Goal: Obtain resource: Download file/media

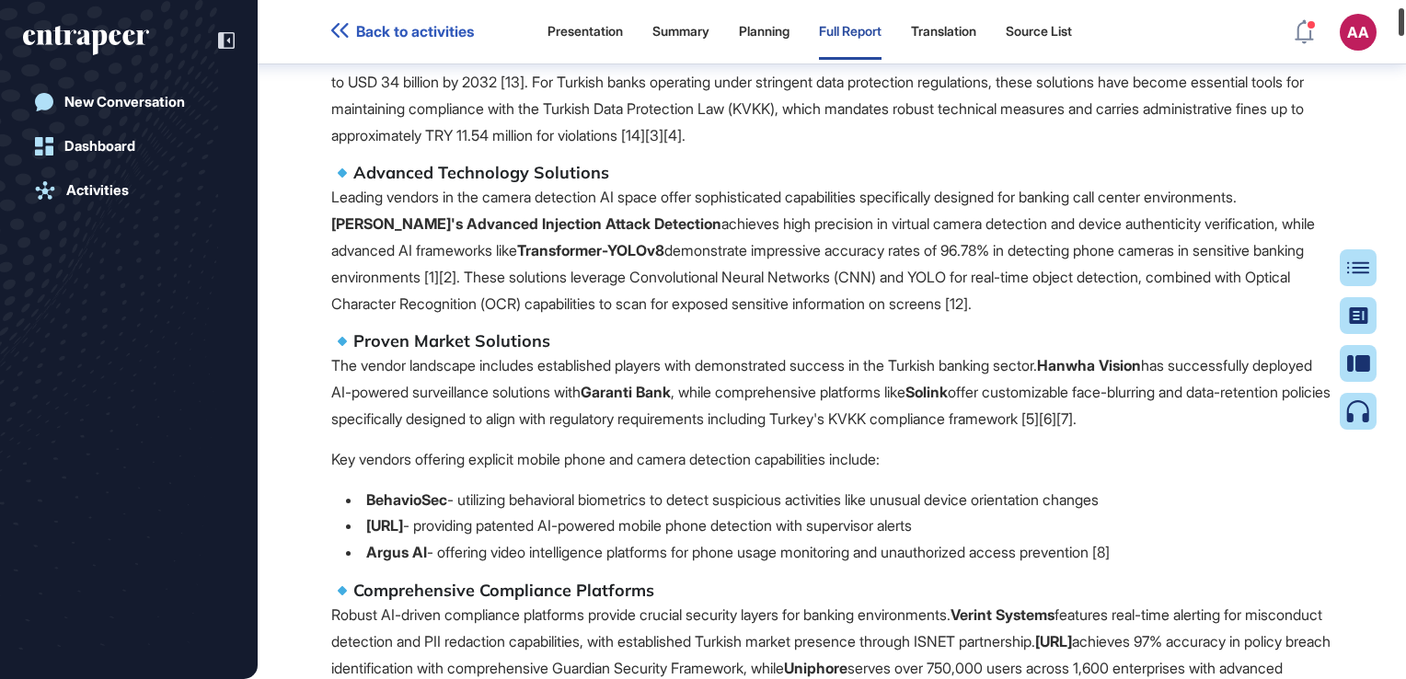
drag, startPoint x: 1401, startPoint y: 24, endPoint x: 877, endPoint y: 316, distance: 599.4
click at [1405, 30] on html "Back to activities Presentation Summary Planning Full Report Translation Source…" at bounding box center [703, 339] width 1406 height 679
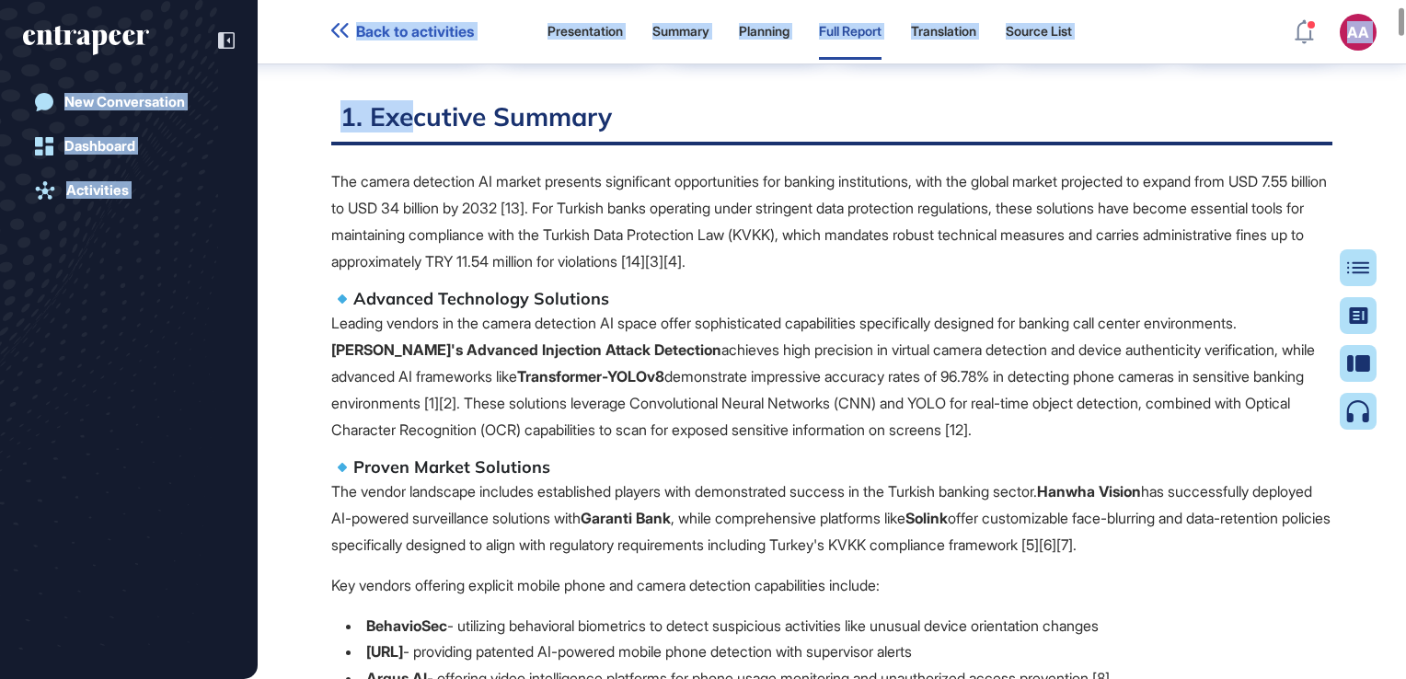
scroll to position [612, 0]
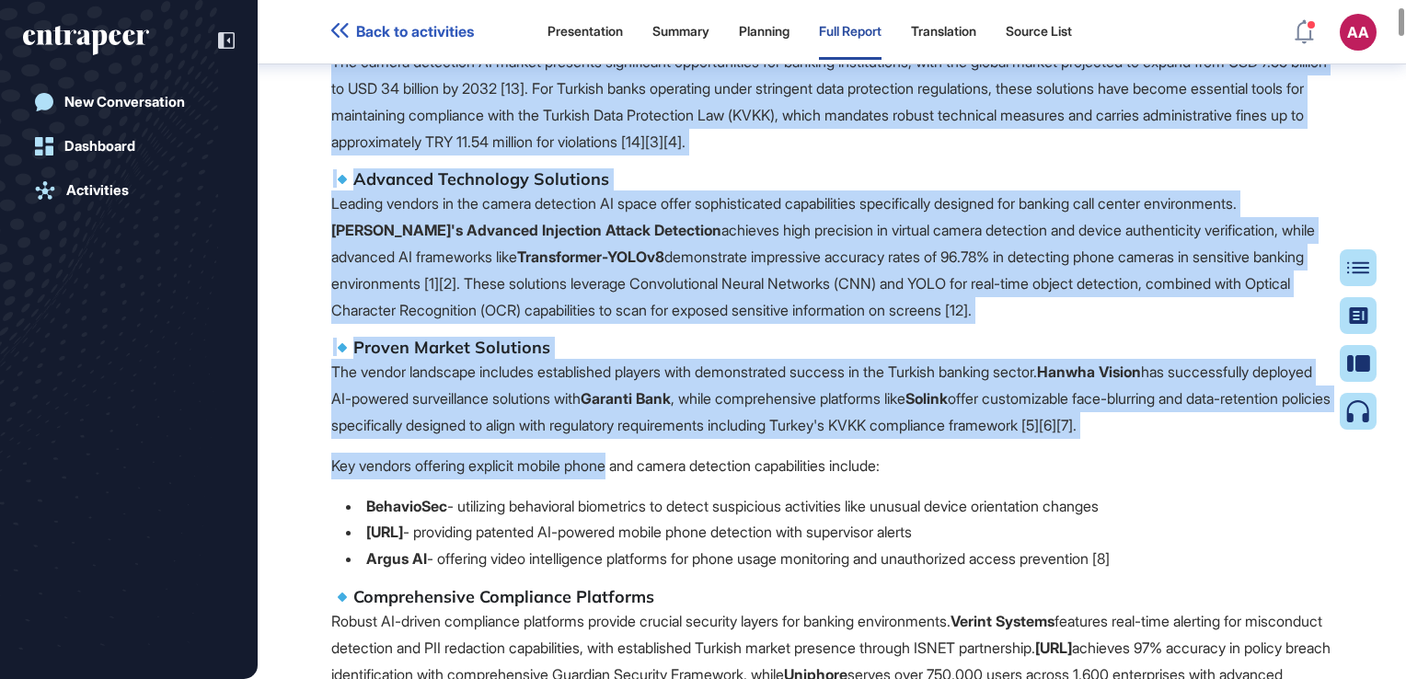
drag, startPoint x: 423, startPoint y: 624, endPoint x: 621, endPoint y: 459, distance: 257.5
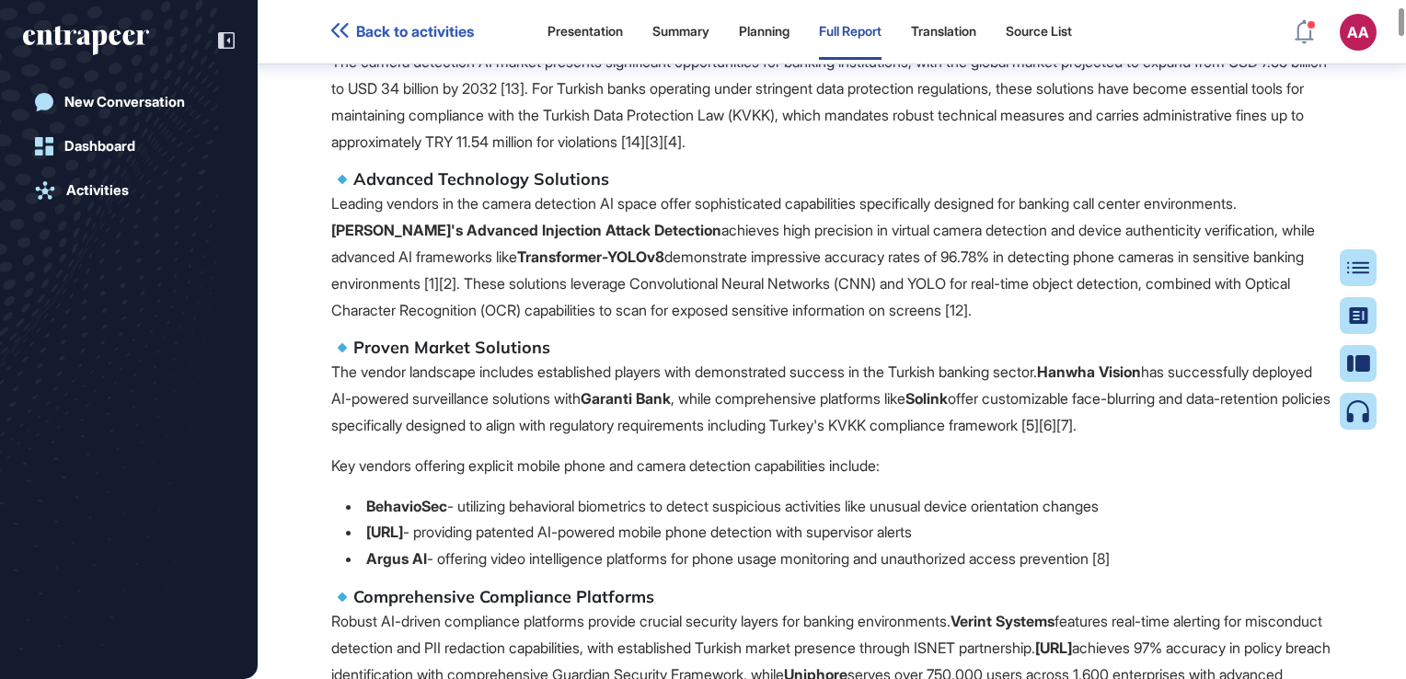
click at [1133, 557] on li "Argus AI - offering video intelligence platforms for phone usage monitoring and…" at bounding box center [839, 559] width 987 height 27
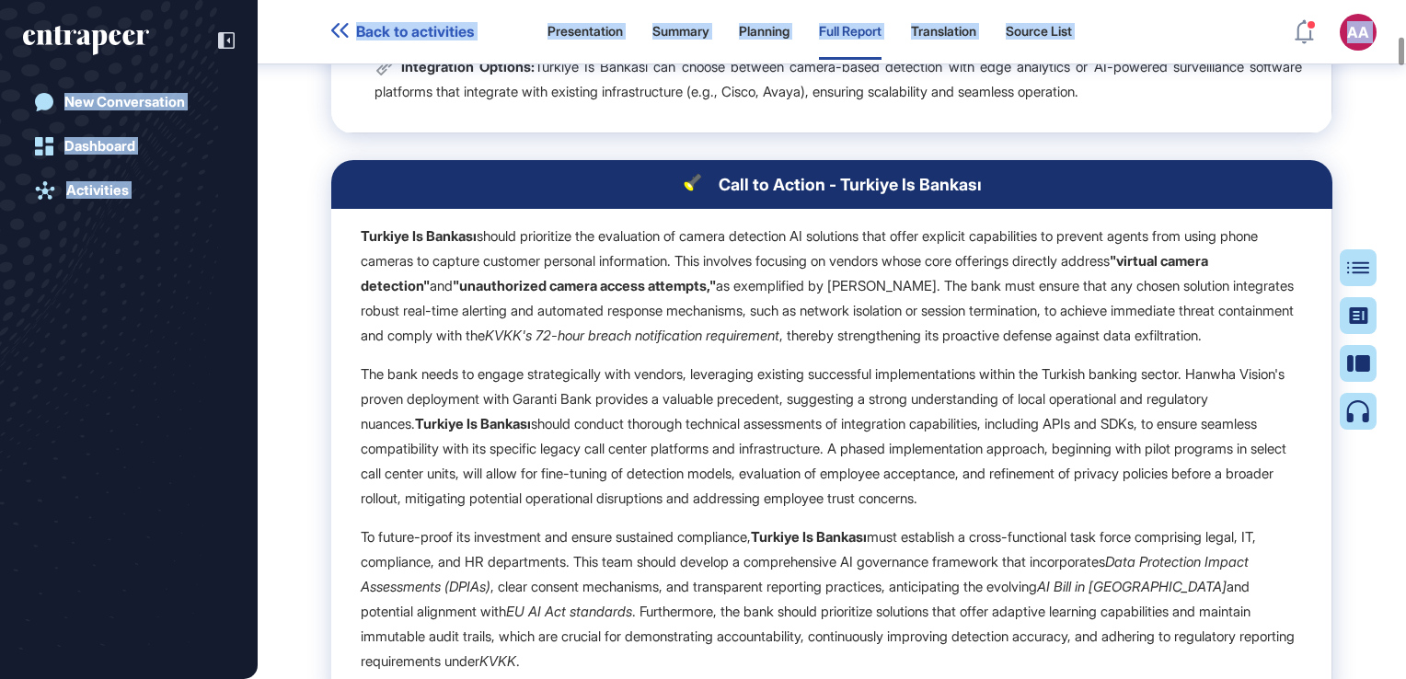
scroll to position [3459, 0]
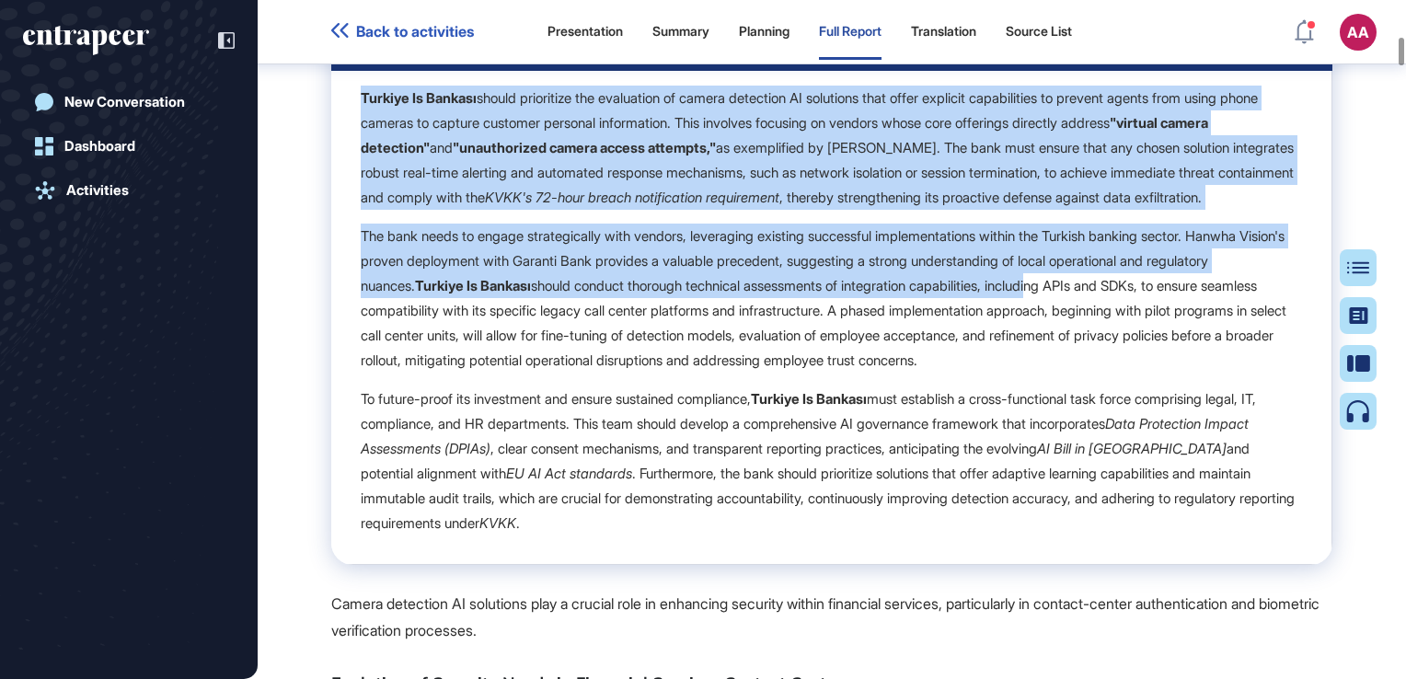
drag, startPoint x: 544, startPoint y: 396, endPoint x: 1148, endPoint y: 376, distance: 604.0
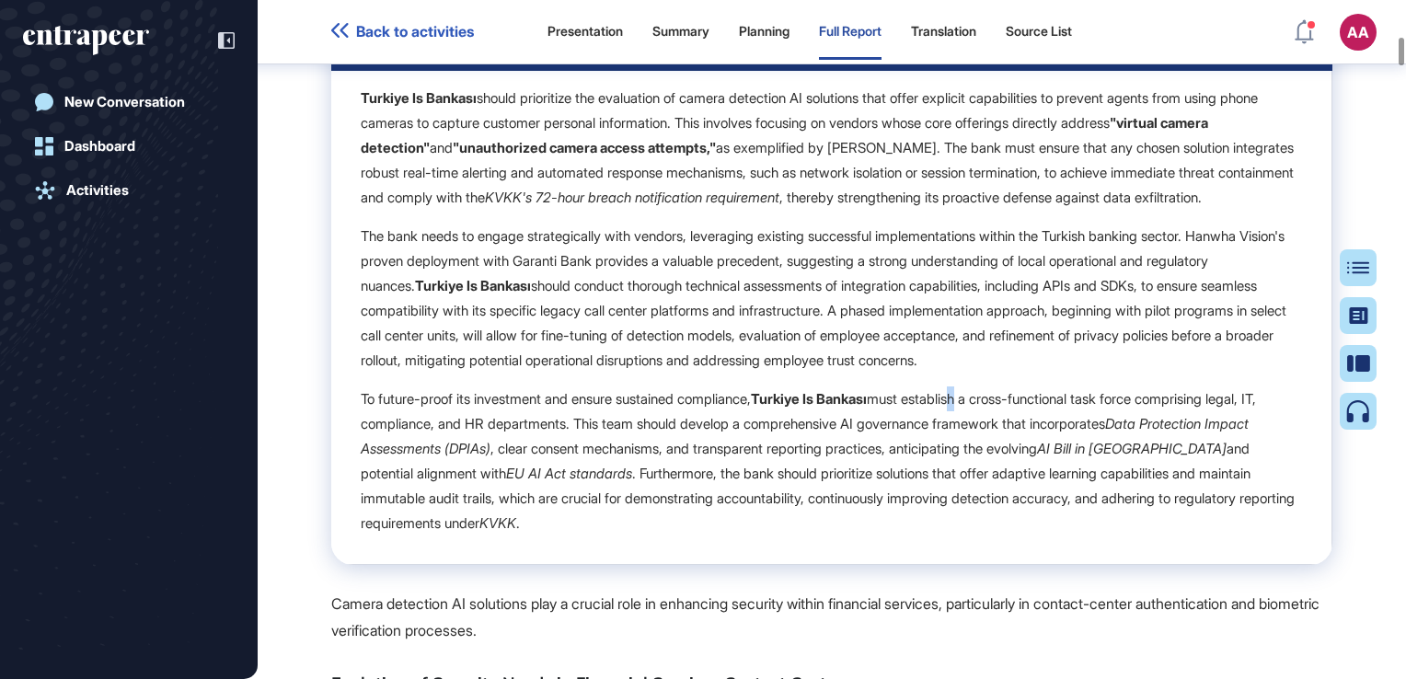
drag, startPoint x: 1148, startPoint y: 376, endPoint x: 992, endPoint y: 473, distance: 183.1
click at [992, 473] on div "Turkiye Is Bankası should prioritize the evaluation of camera detection AI solu…" at bounding box center [831, 311] width 941 height 450
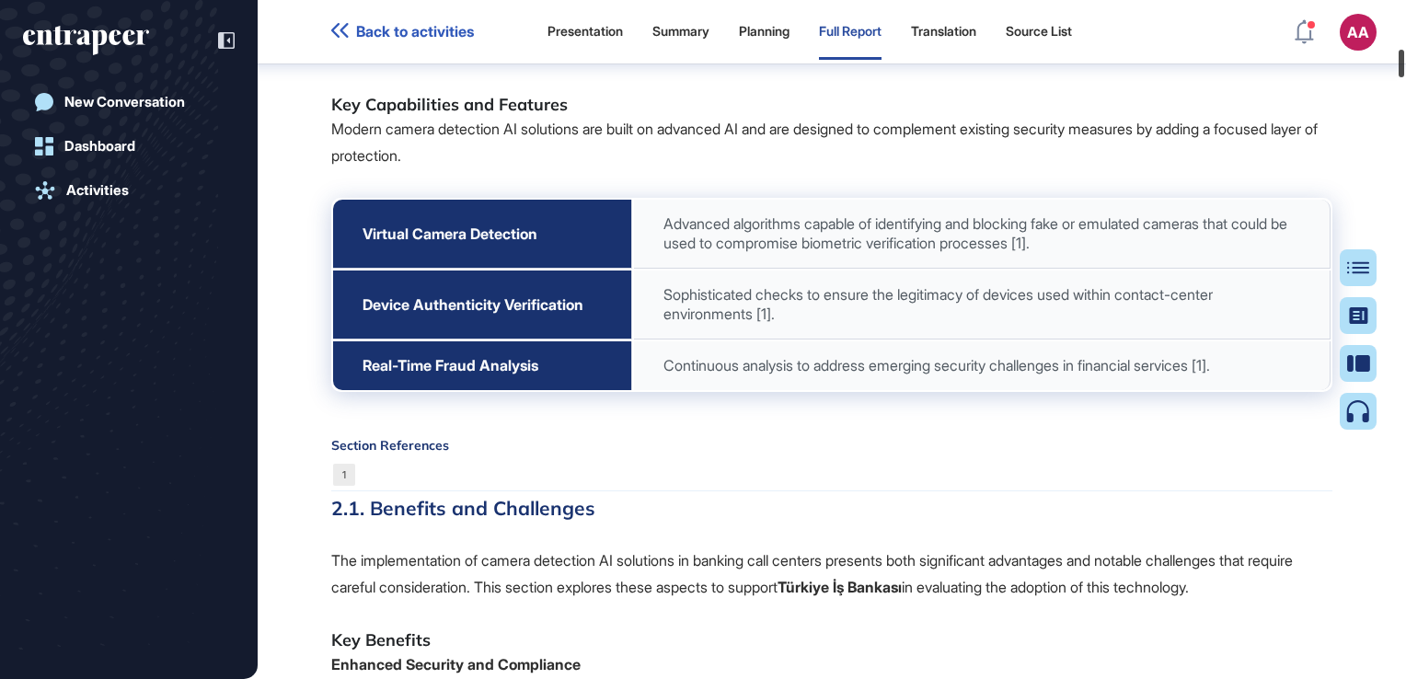
scroll to position [4609, 0]
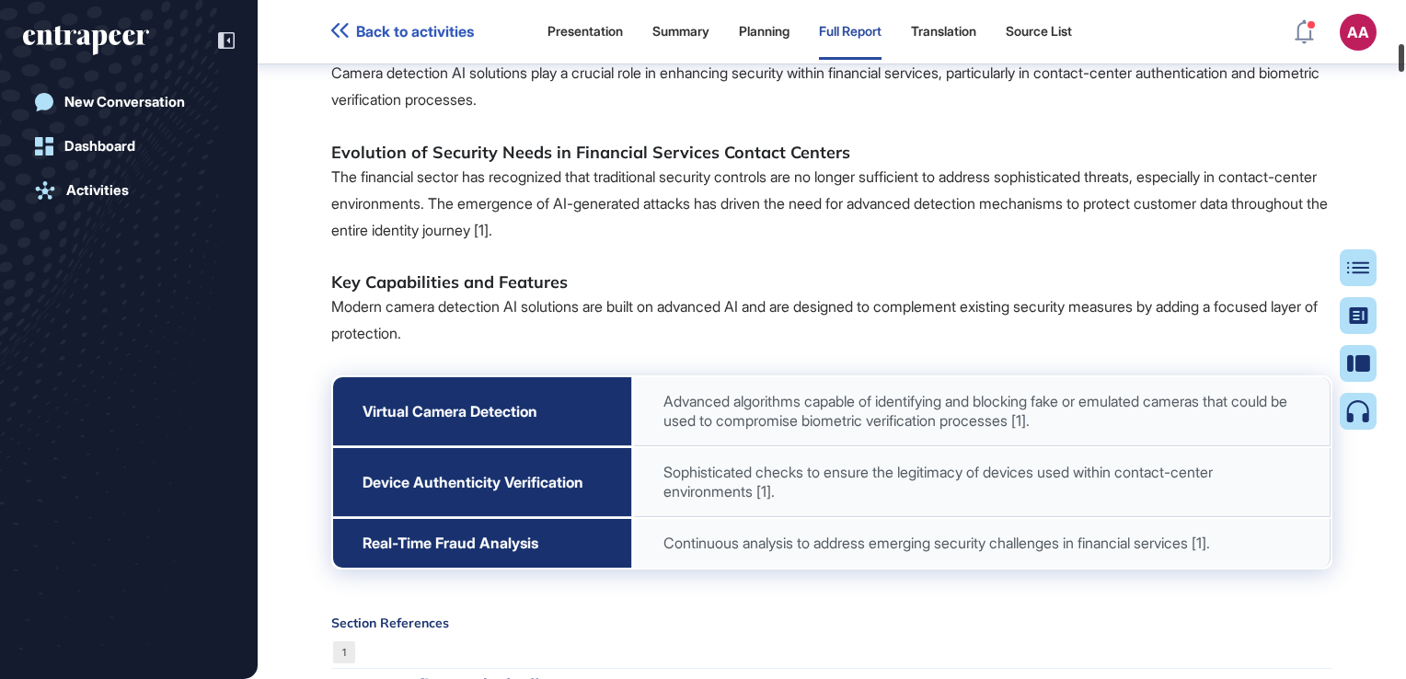
click at [1403, 53] on div at bounding box center [1402, 58] width 6 height 28
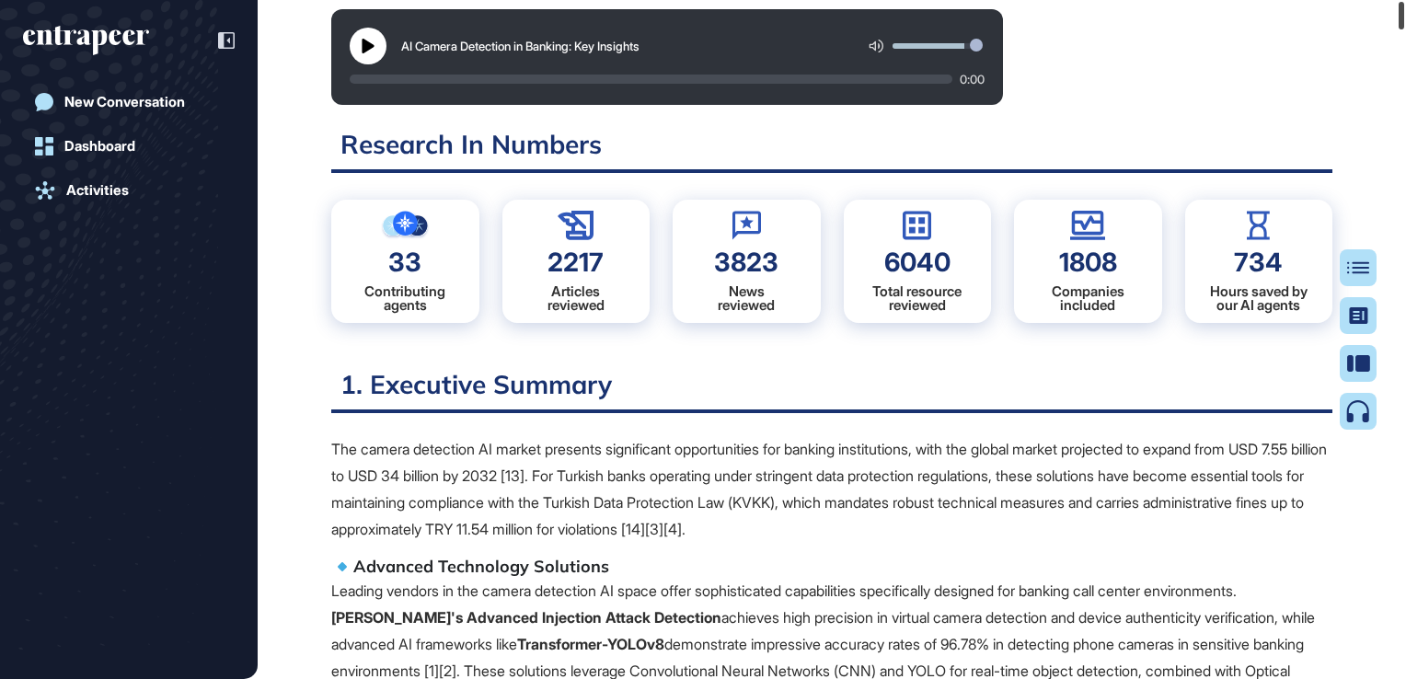
scroll to position [0, 0]
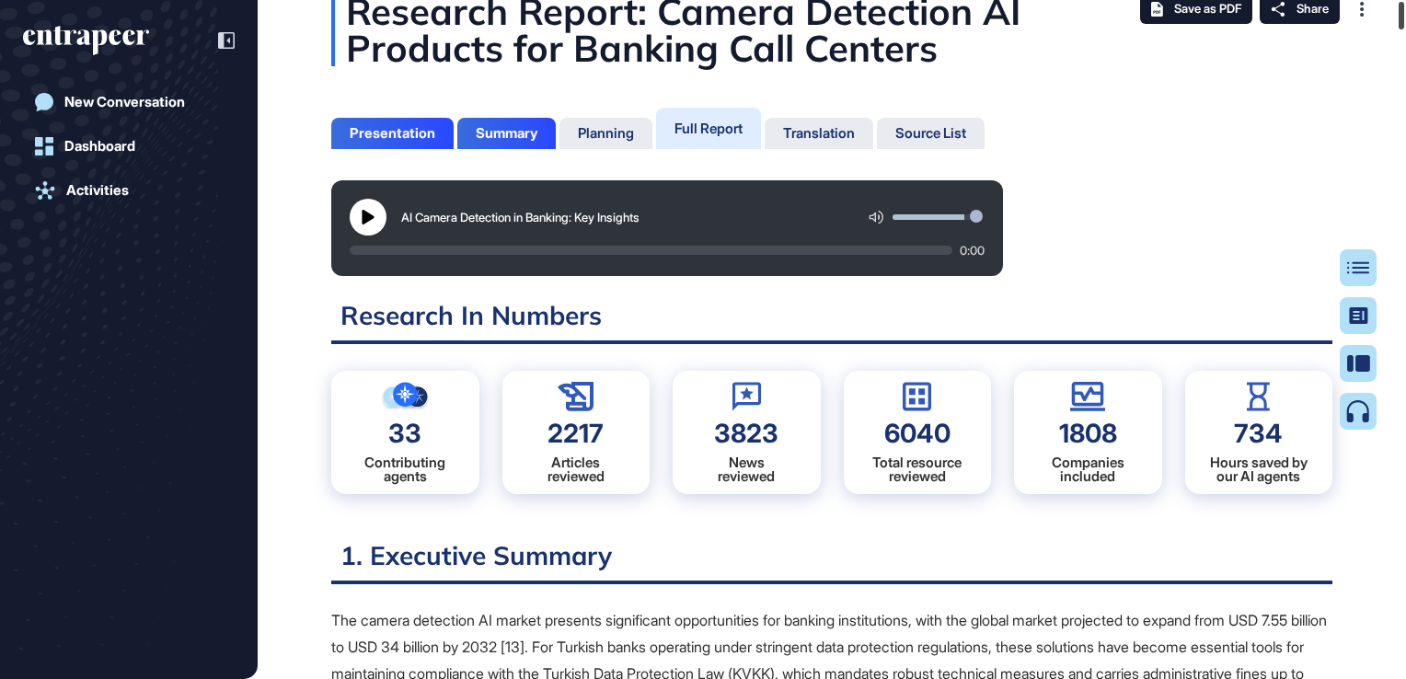
drag, startPoint x: 1403, startPoint y: 55, endPoint x: 1404, endPoint y: 19, distance: 35.9
click at [1404, 19] on div at bounding box center [1402, 16] width 6 height 28
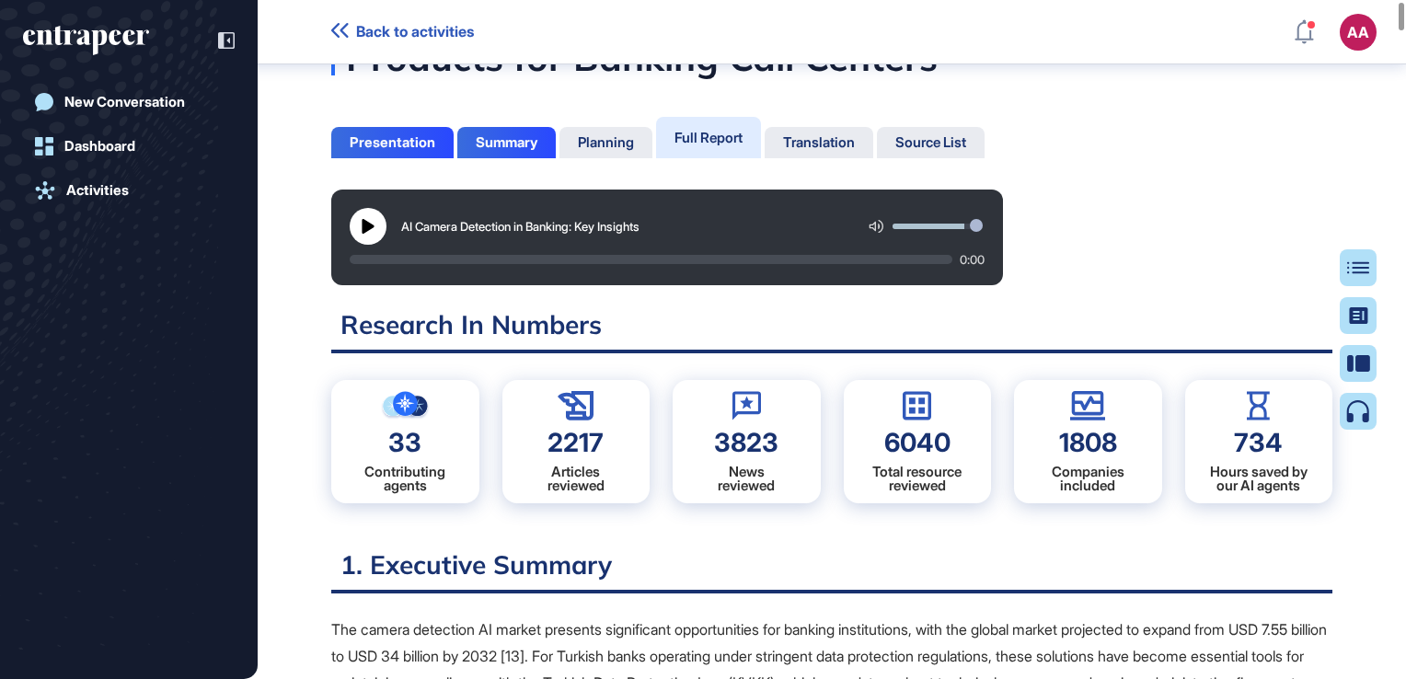
scroll to position [92, 0]
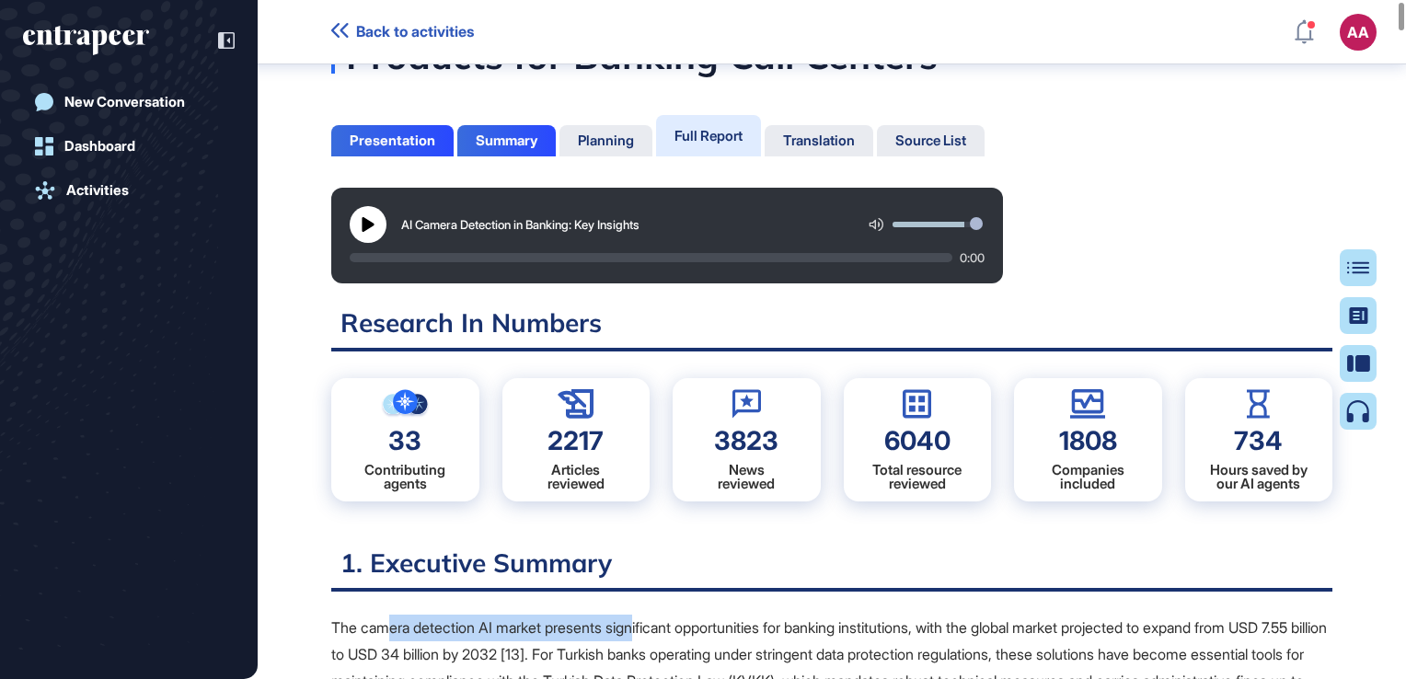
drag, startPoint x: 393, startPoint y: 624, endPoint x: 652, endPoint y: 635, distance: 258.8
click at [652, 635] on p "The camera detection AI market presents significant opportunities for banking i…" at bounding box center [831, 668] width 1001 height 106
click at [443, 630] on p "The camera detection AI market presents significant opportunities for banking i…" at bounding box center [831, 668] width 1001 height 106
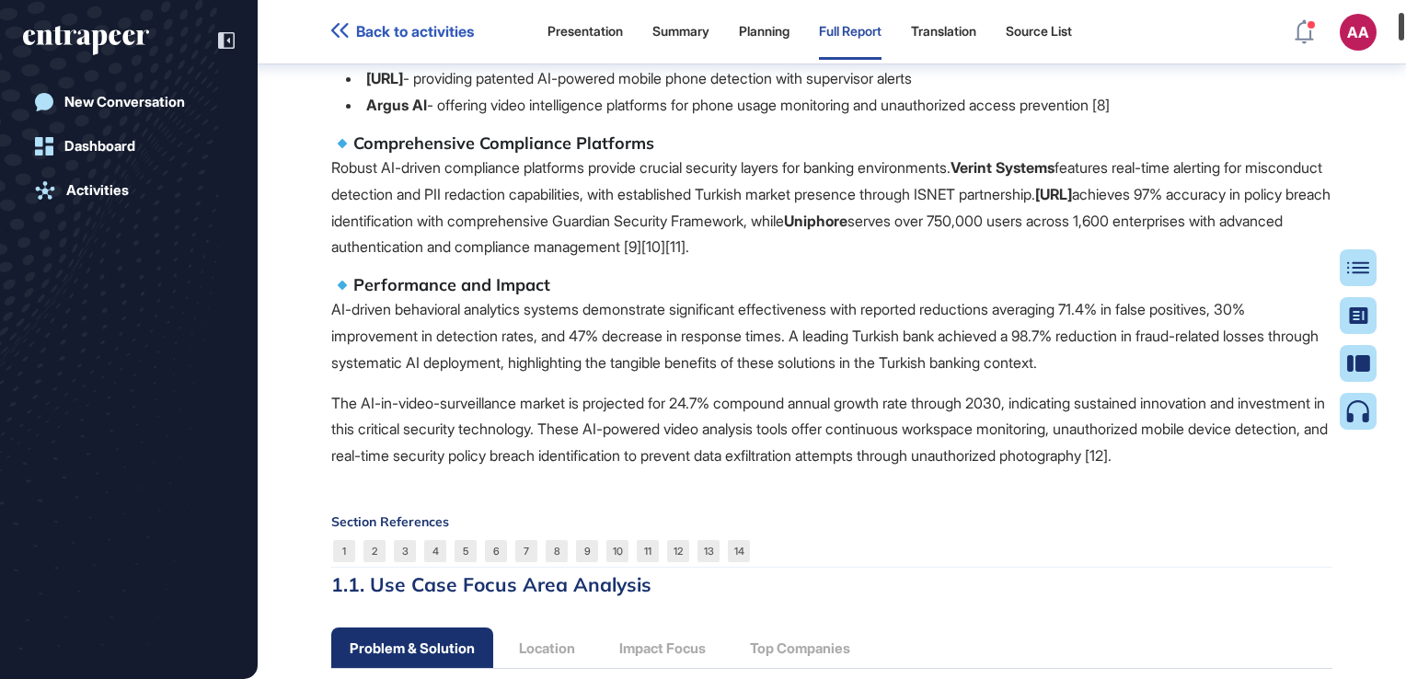
scroll to position [0, 0]
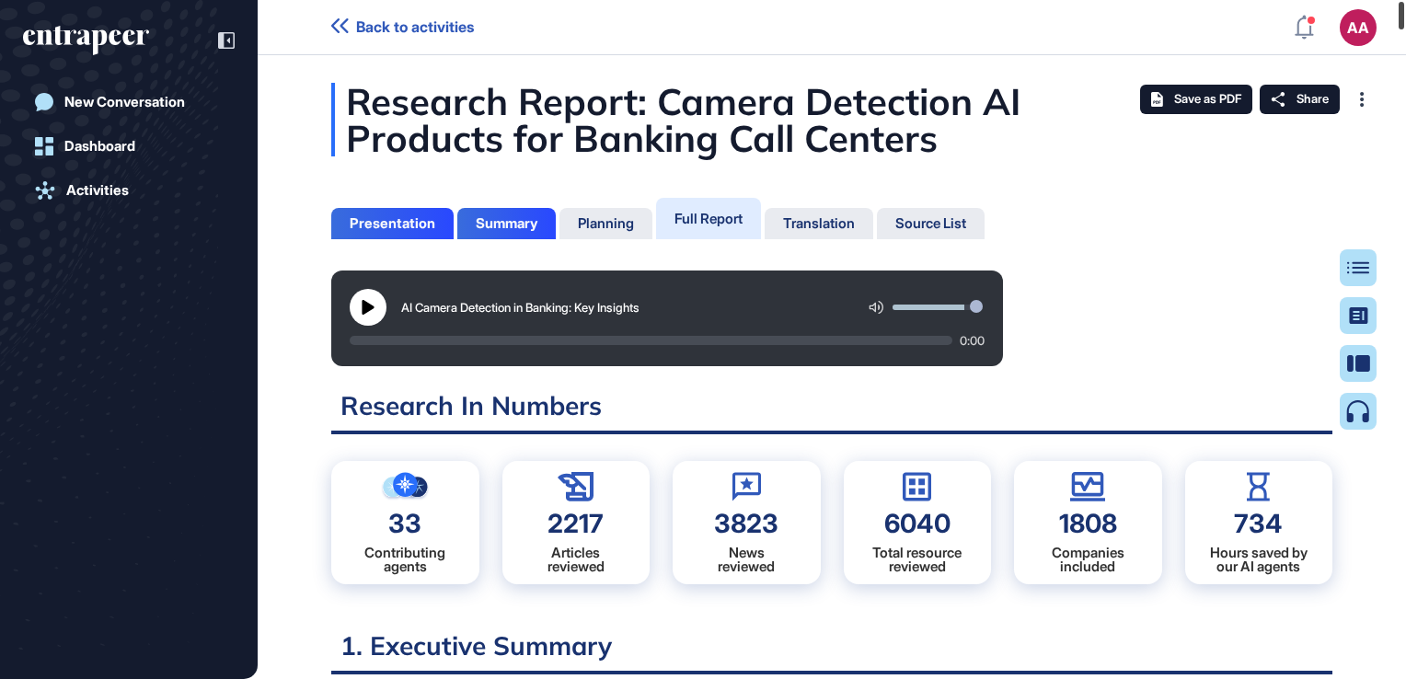
click at [1400, 21] on div at bounding box center [1402, 16] width 6 height 28
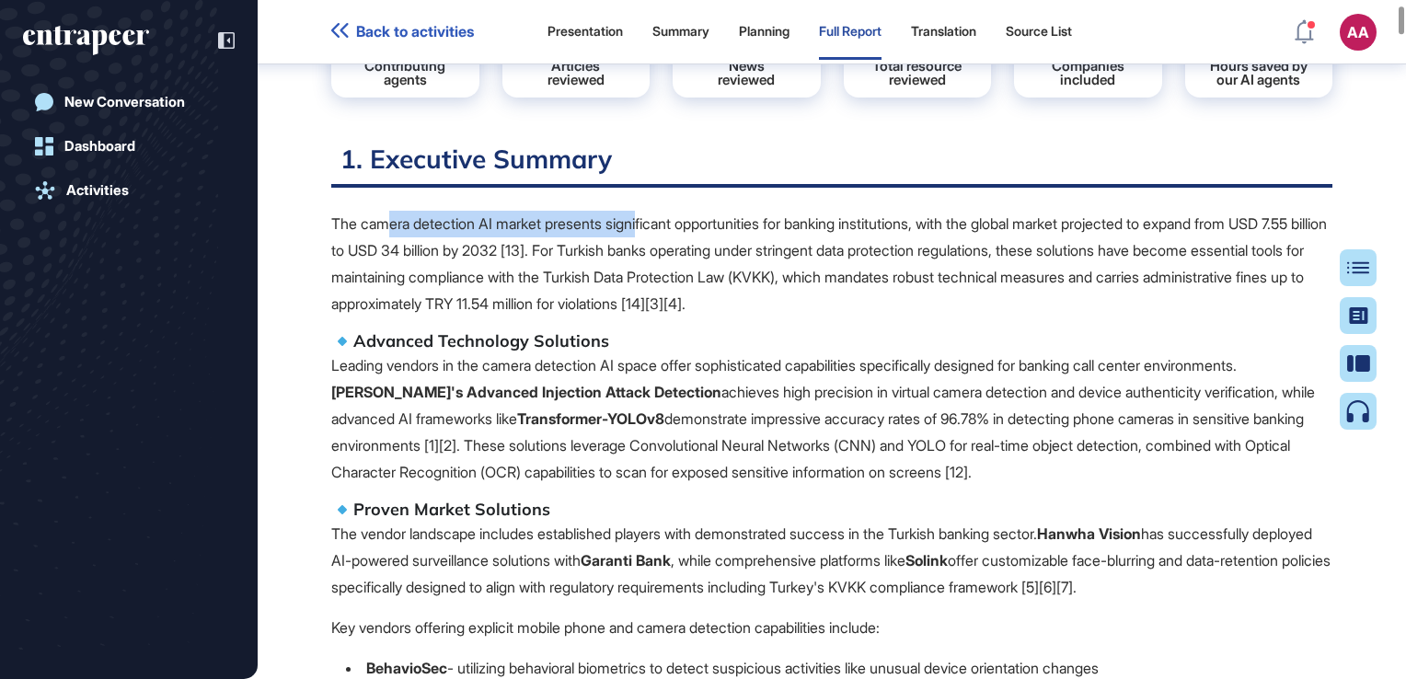
scroll to position [468, 0]
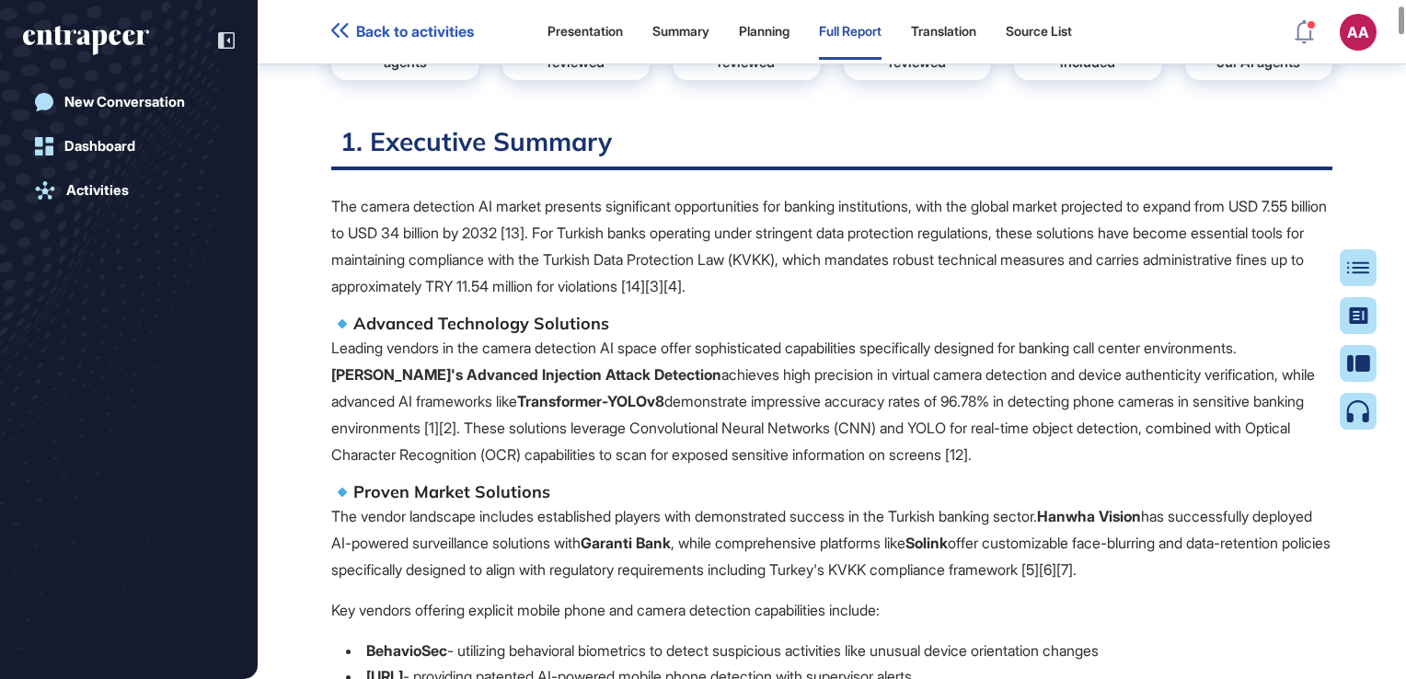
click at [352, 225] on p "The camera detection AI market presents significant opportunities for banking i…" at bounding box center [831, 246] width 1001 height 106
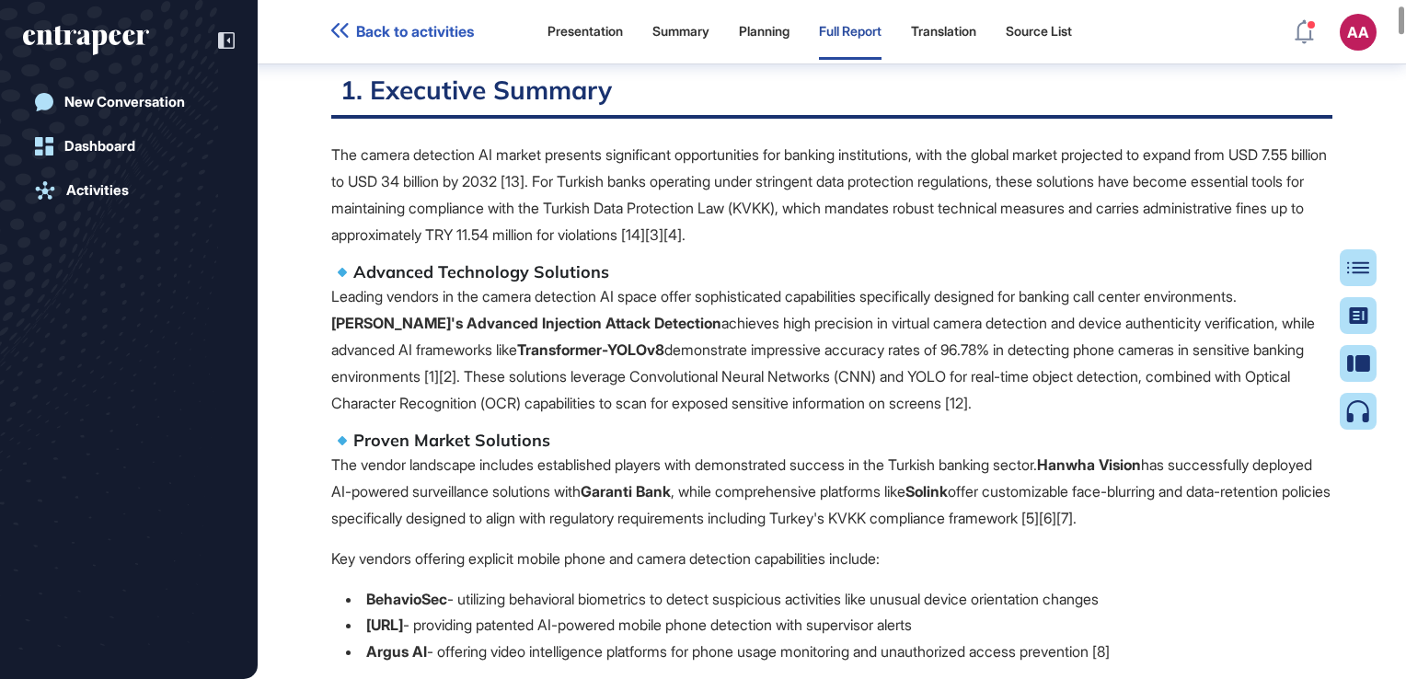
scroll to position [560, 0]
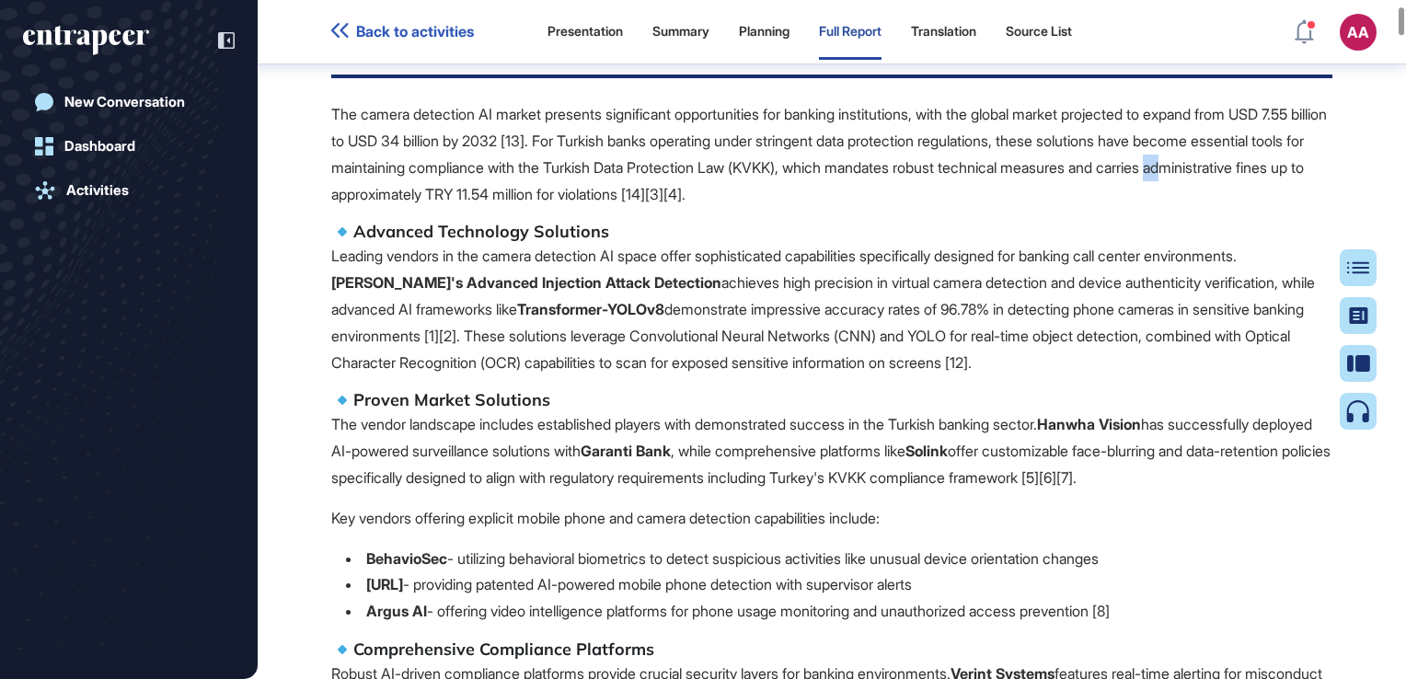
drag, startPoint x: 331, startPoint y: 202, endPoint x: 348, endPoint y: 201, distance: 16.6
click at [348, 201] on p "The camera detection AI market presents significant opportunities for banking i…" at bounding box center [831, 154] width 1001 height 106
click at [773, 417] on p "The vendor landscape includes established players with demonstrated success in …" at bounding box center [831, 450] width 1001 height 79
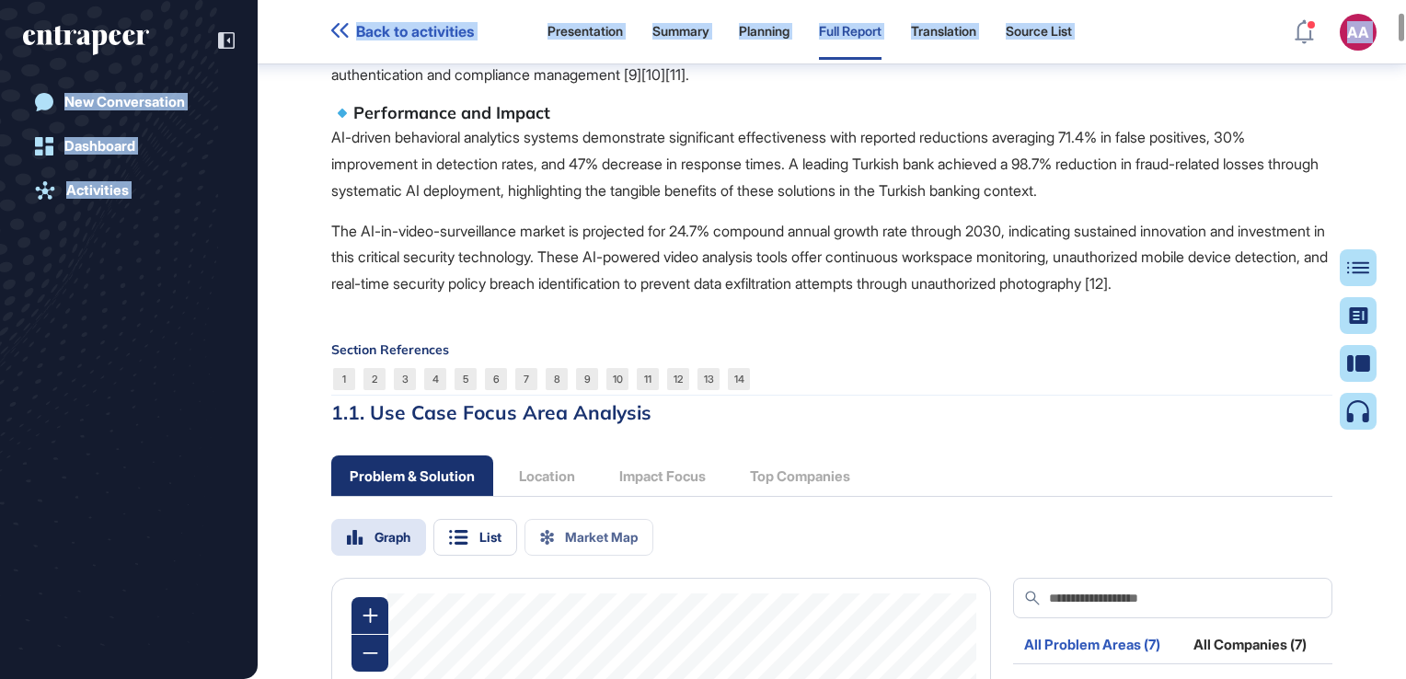
scroll to position [1359, 0]
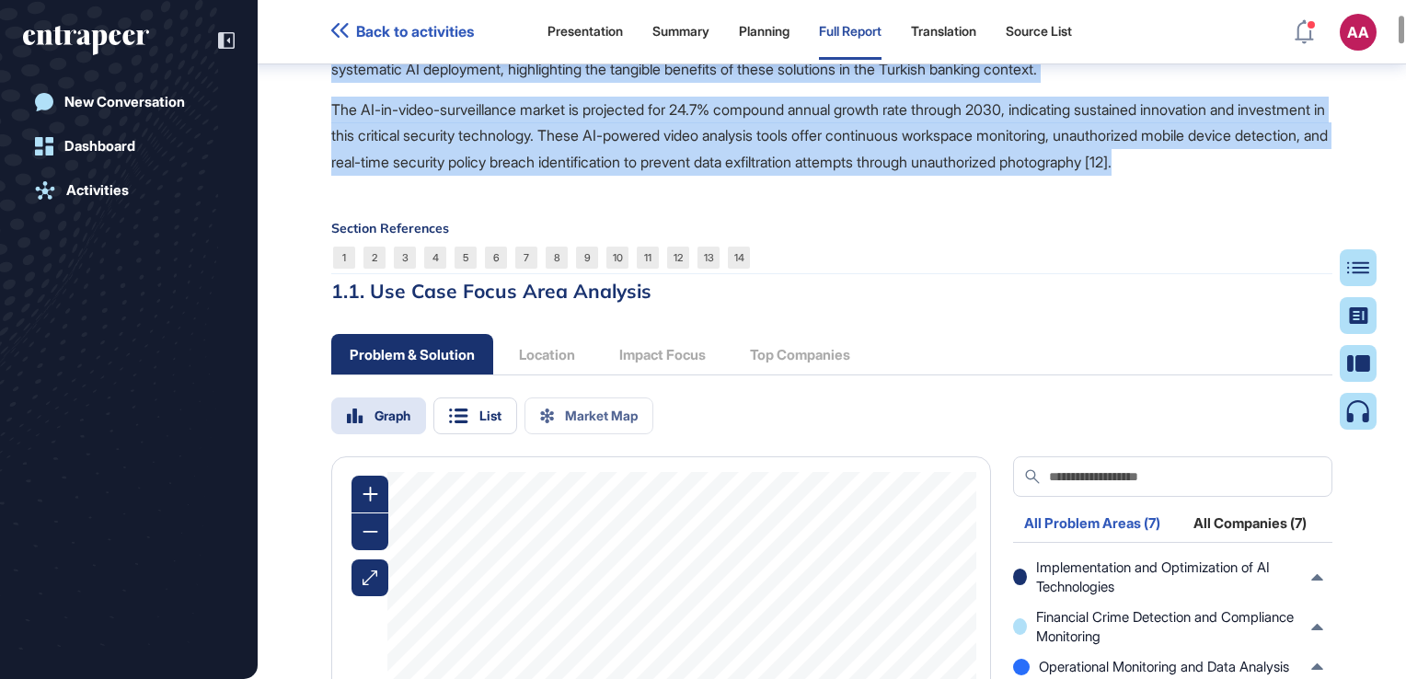
drag, startPoint x: 329, startPoint y: 113, endPoint x: 490, endPoint y: 204, distance: 185.0
copy span "The camera detection AI market presents significant opportunities for banking i…"
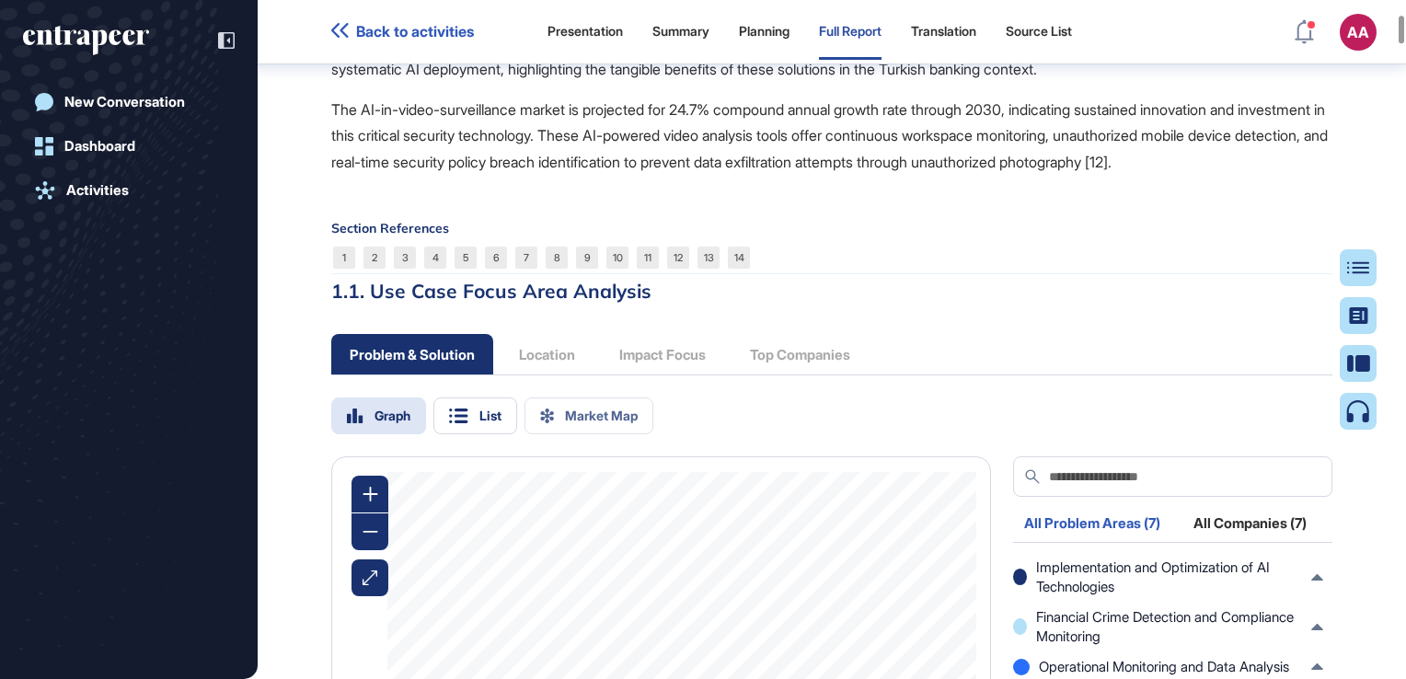
click at [810, 375] on div "Problem & Solution Location Impact Focus Top Companies" at bounding box center [599, 354] width 537 height 40
click at [804, 375] on div "Problem & Solution Location Impact Focus Top Companies" at bounding box center [599, 354] width 537 height 40
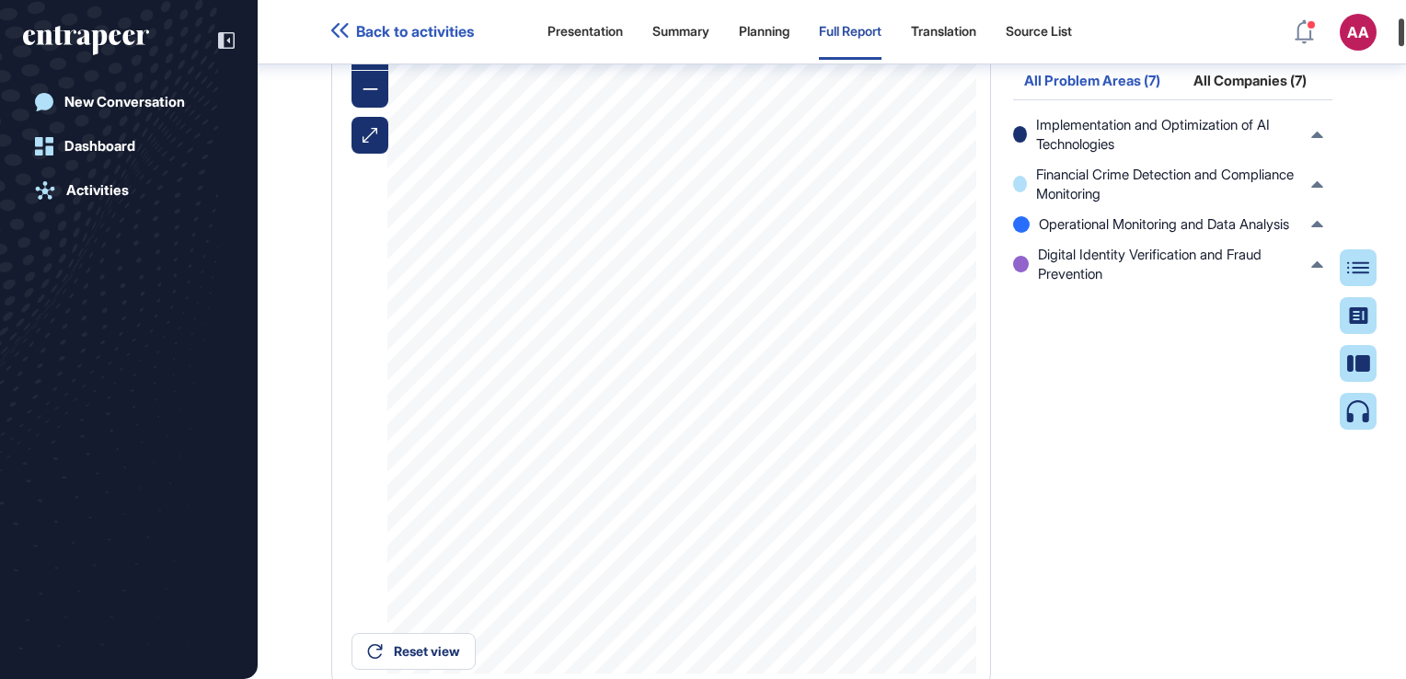
scroll to position [1625, 0]
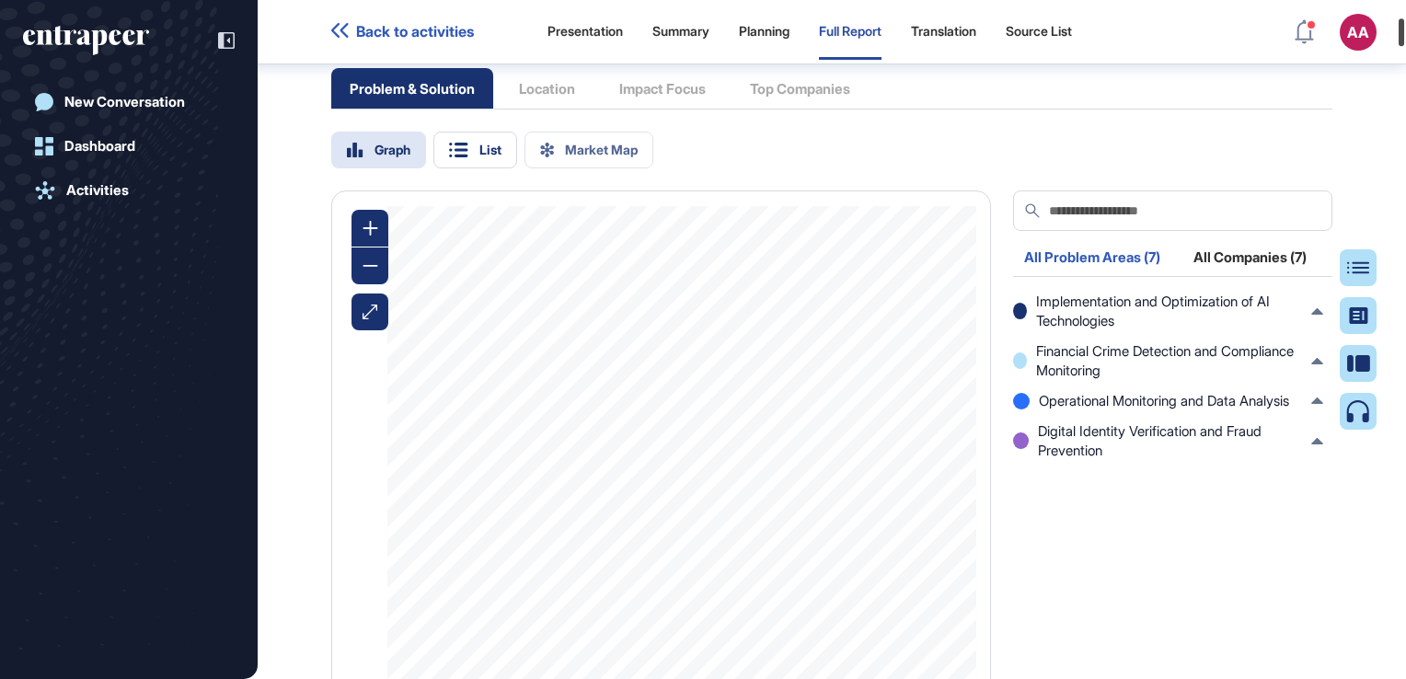
click at [1403, 31] on div at bounding box center [1402, 32] width 6 height 28
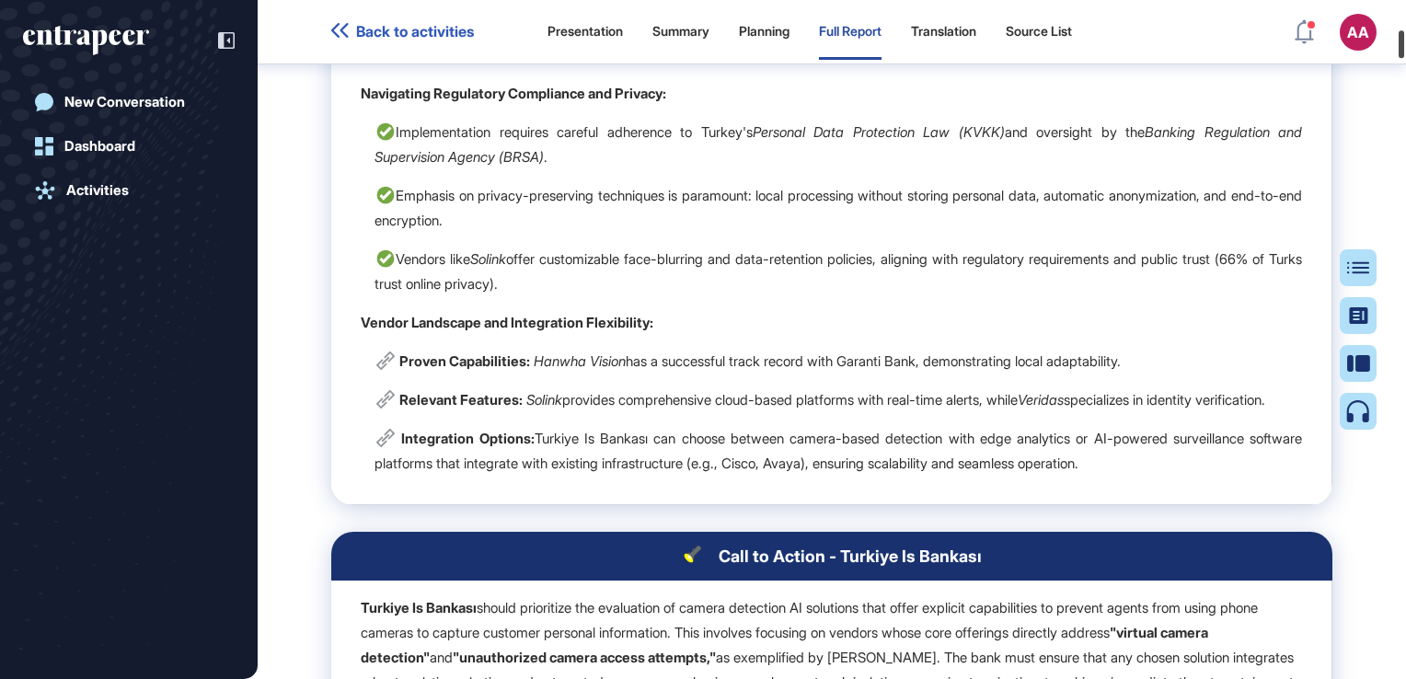
scroll to position [2772, 0]
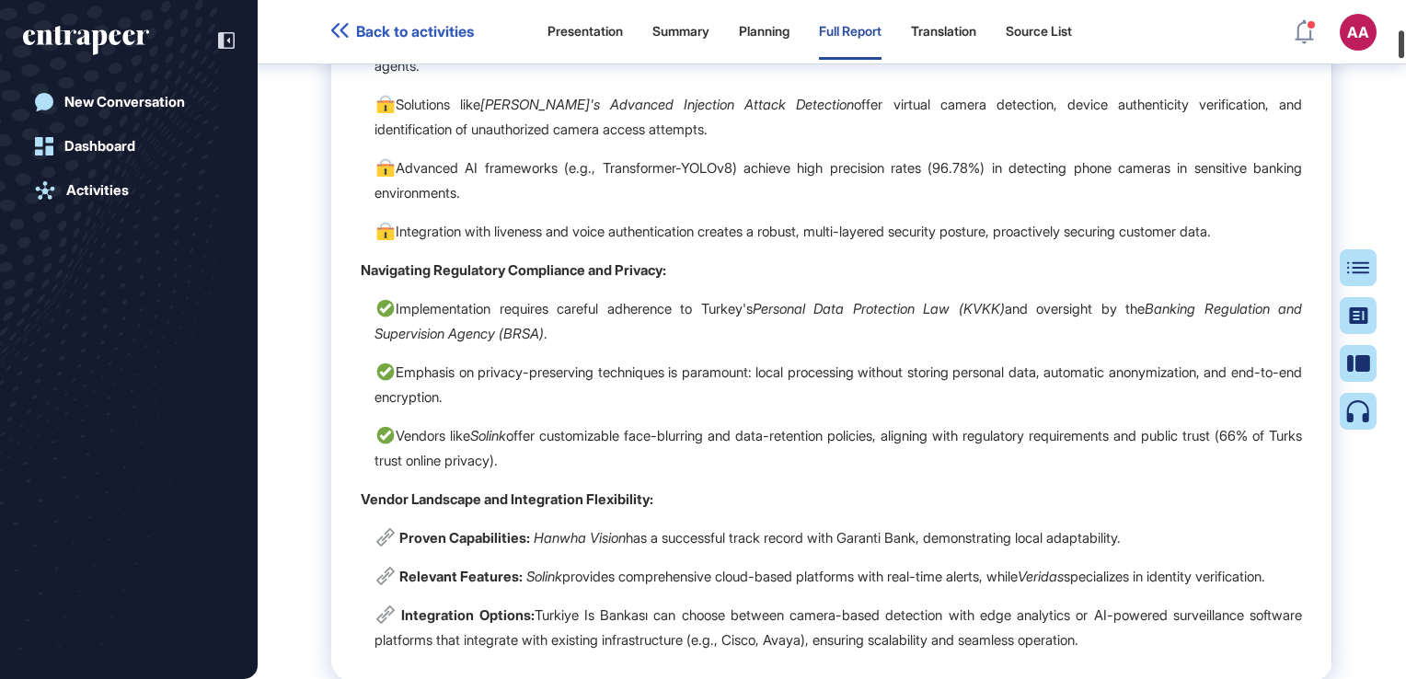
drag, startPoint x: 1403, startPoint y: 37, endPoint x: 1404, endPoint y: 50, distance: 13.0
click at [1404, 50] on div at bounding box center [1402, 44] width 6 height 28
click at [887, 205] on p "Advanced AI frameworks (e.g., Transformer-YOLOv8) achieve high precision rates …" at bounding box center [839, 181] width 928 height 50
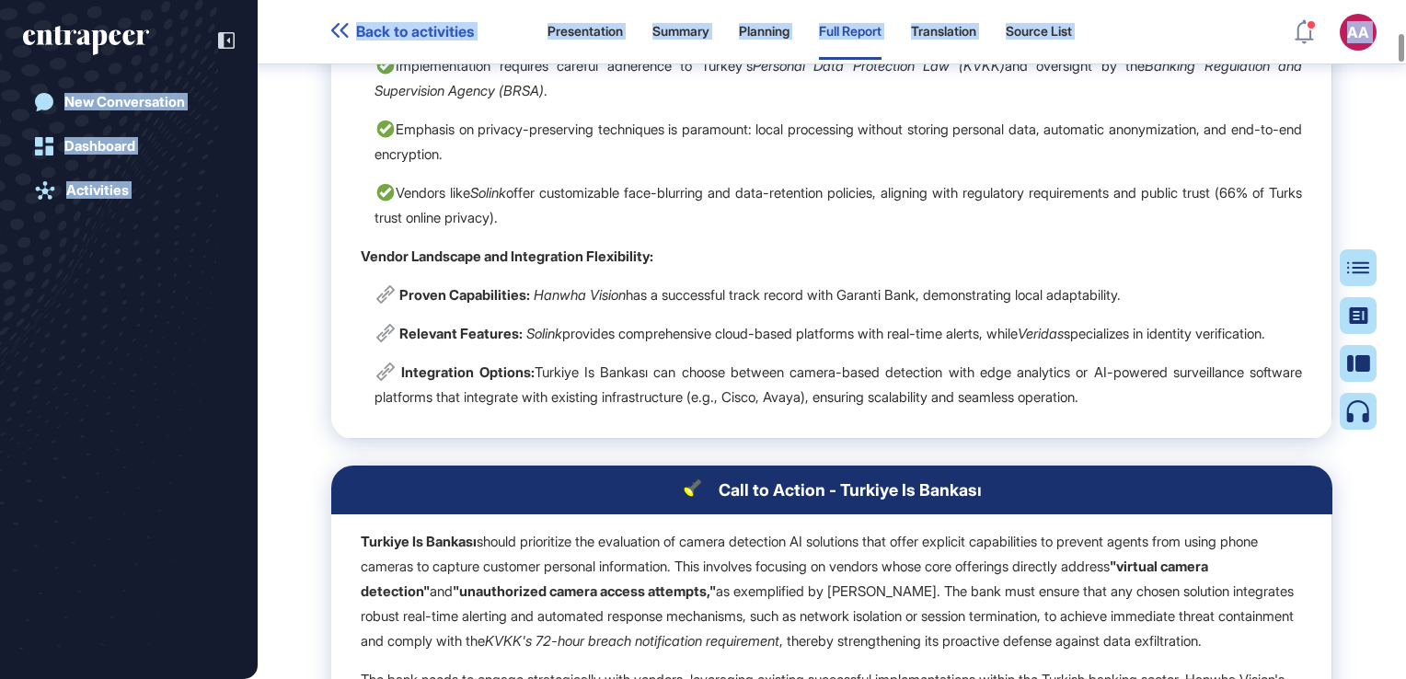
scroll to position [3154, 0]
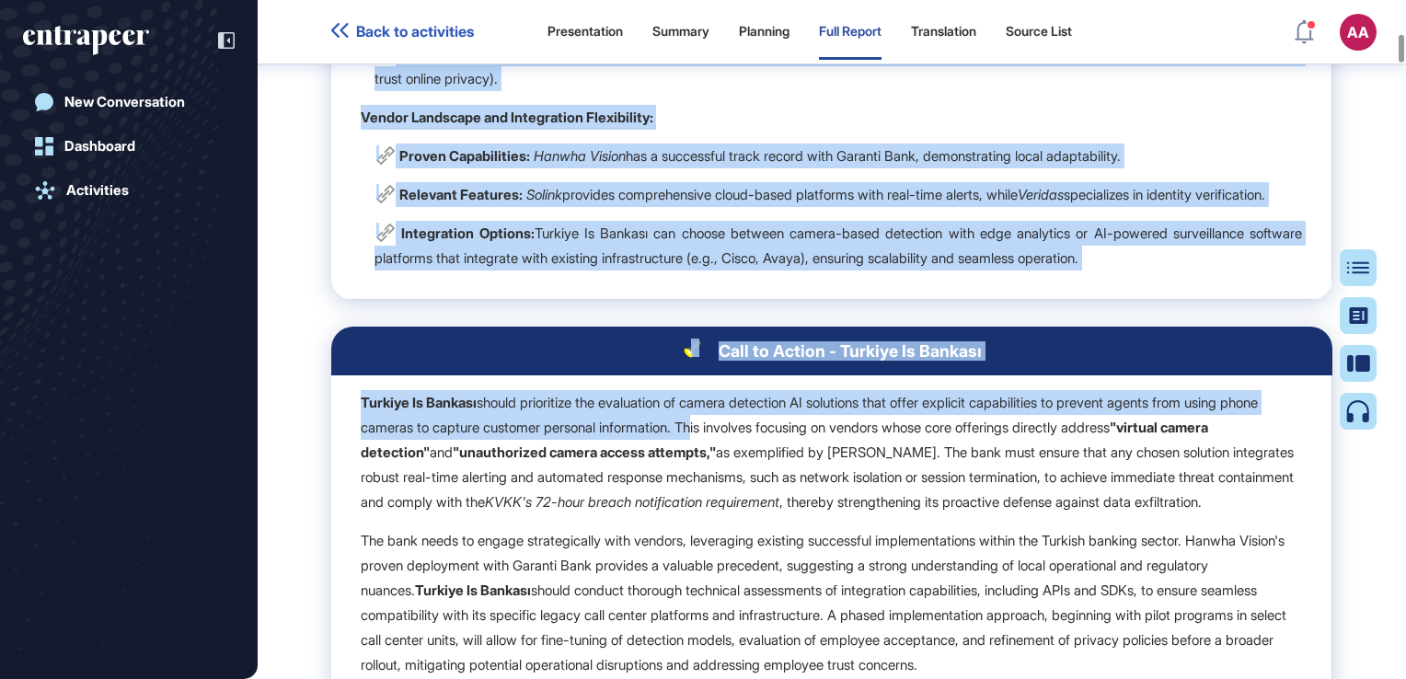
drag, startPoint x: 594, startPoint y: 306, endPoint x: 754, endPoint y: 498, distance: 250.3
click at [754, 498] on span "Key Insights for Turkiye Is Bankası Addressing Data Security Threats: Specializ…" at bounding box center [831, 482] width 1001 height 1876
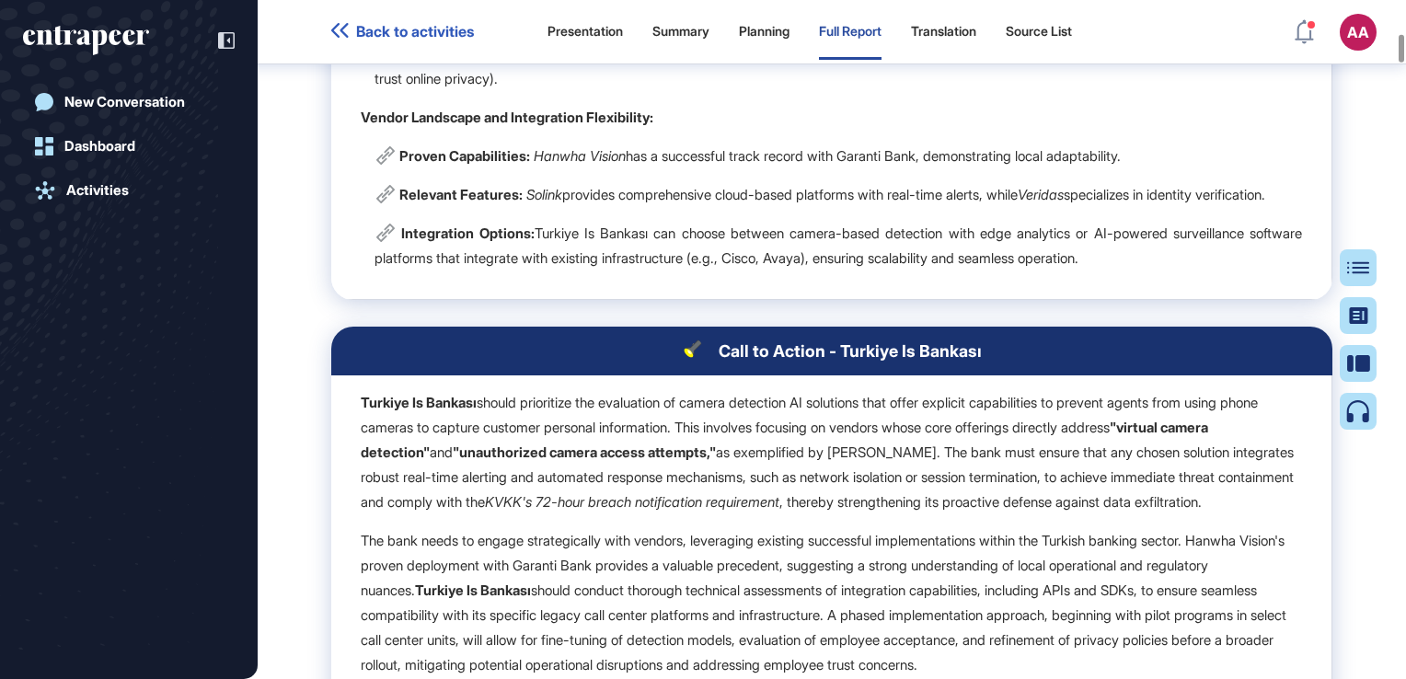
click at [534, 514] on p "Turkiye Is Bankası should prioritize the evaluation of camera detection AI solu…" at bounding box center [831, 452] width 941 height 124
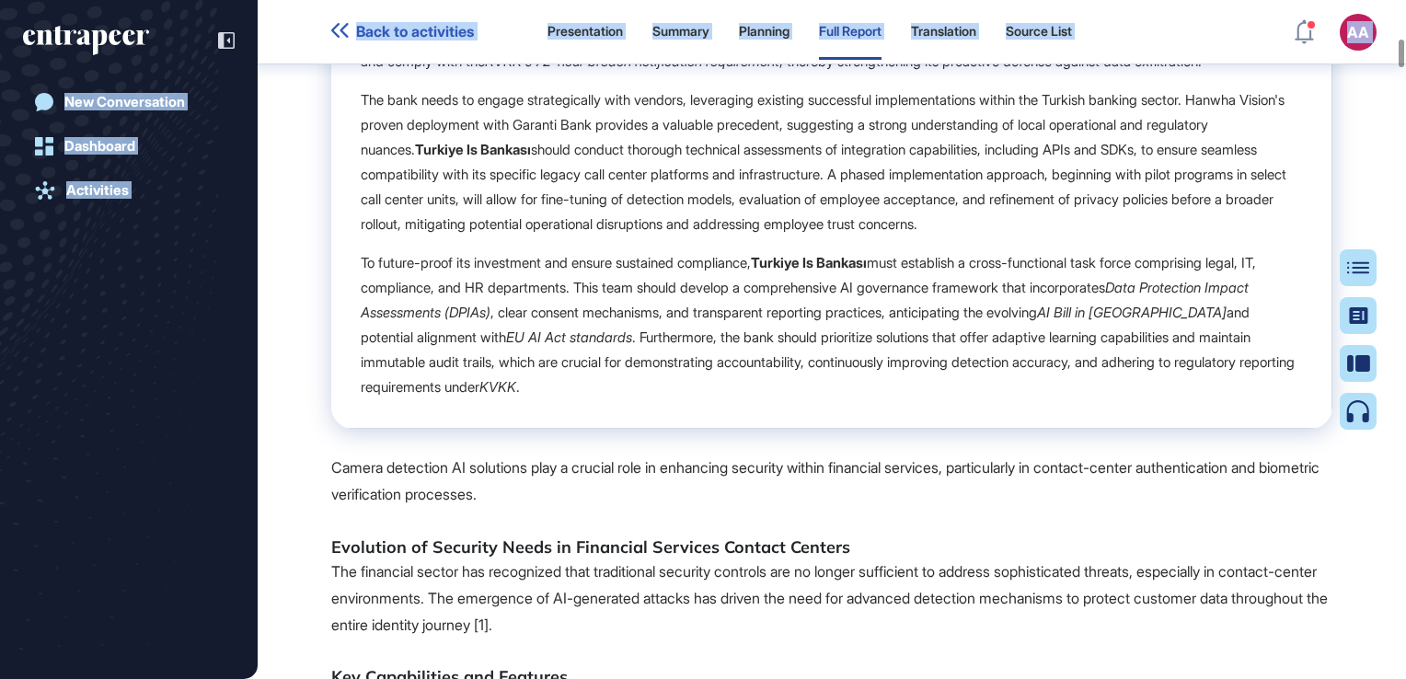
scroll to position [3633, 0]
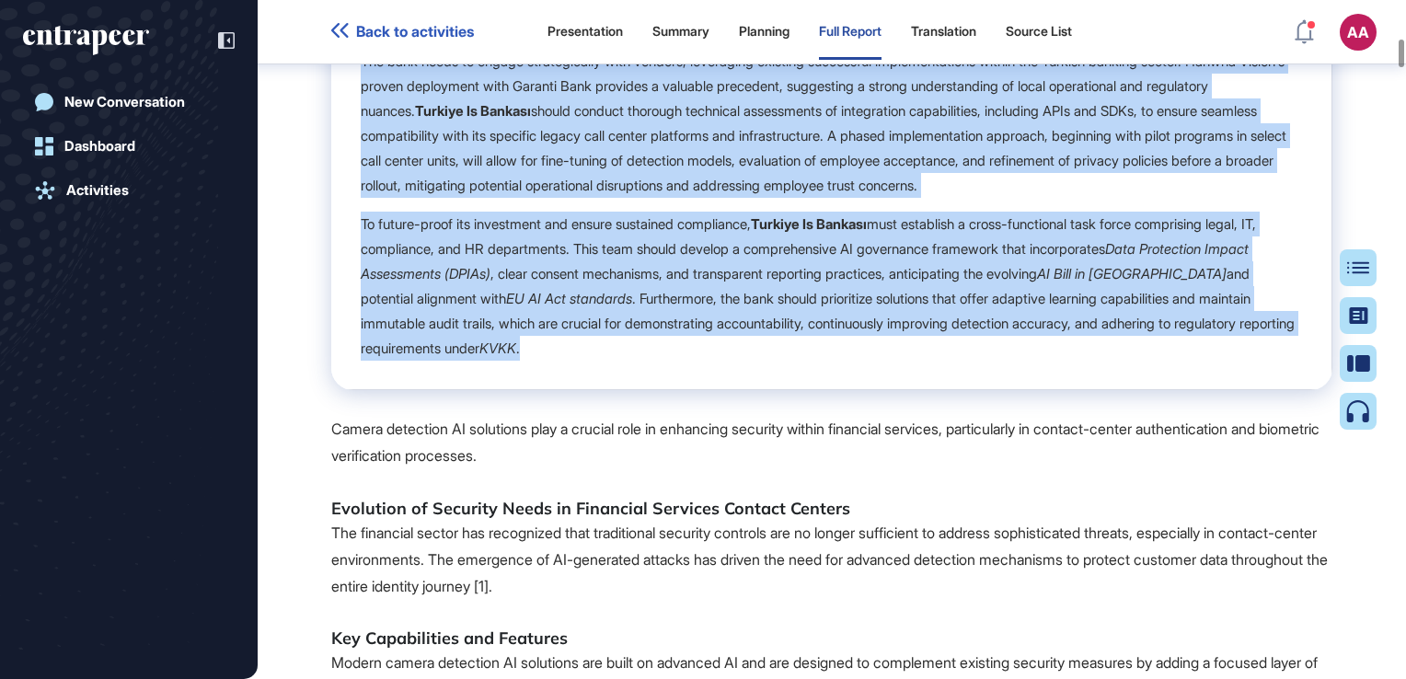
drag, startPoint x: 532, startPoint y: 477, endPoint x: 811, endPoint y: 466, distance: 279.1
click at [811, 390] on td "Turkiye Is Bankası should prioritize the evaluation of camera detection AI solu…" at bounding box center [831, 143] width 1001 height 494
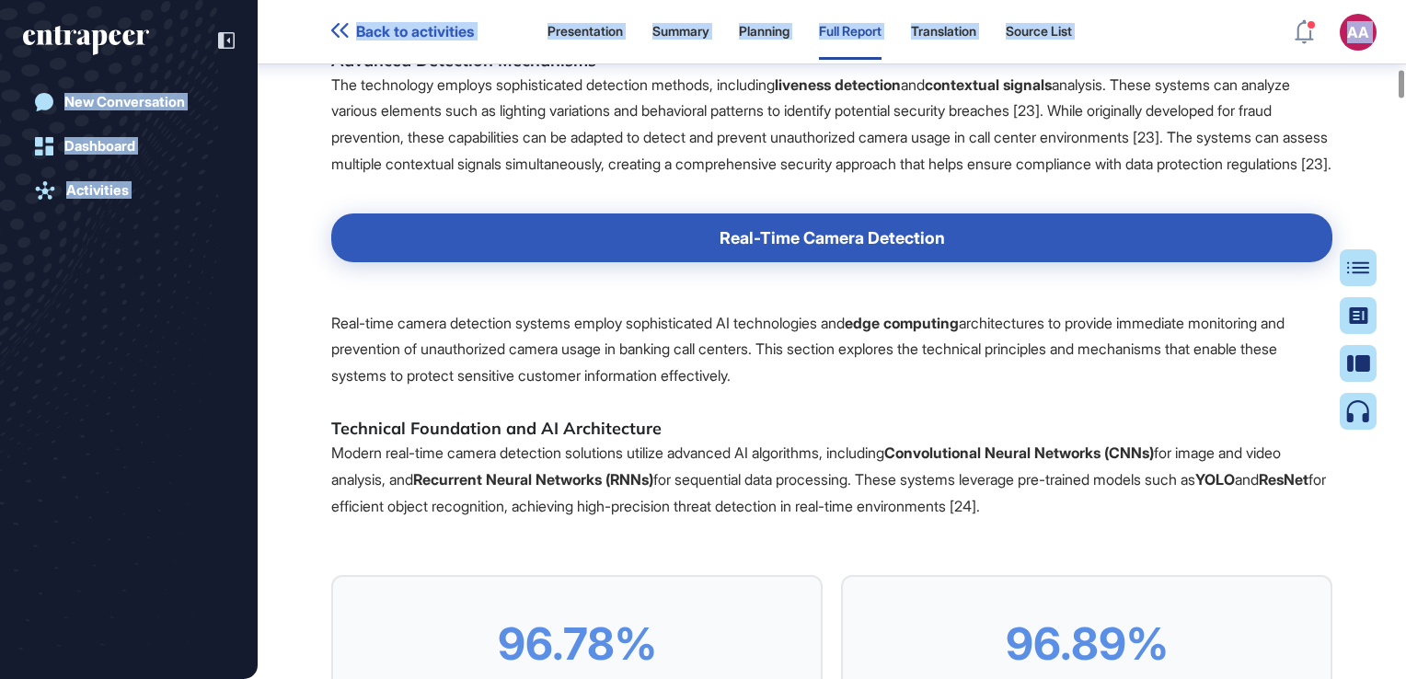
scroll to position [6840, 0]
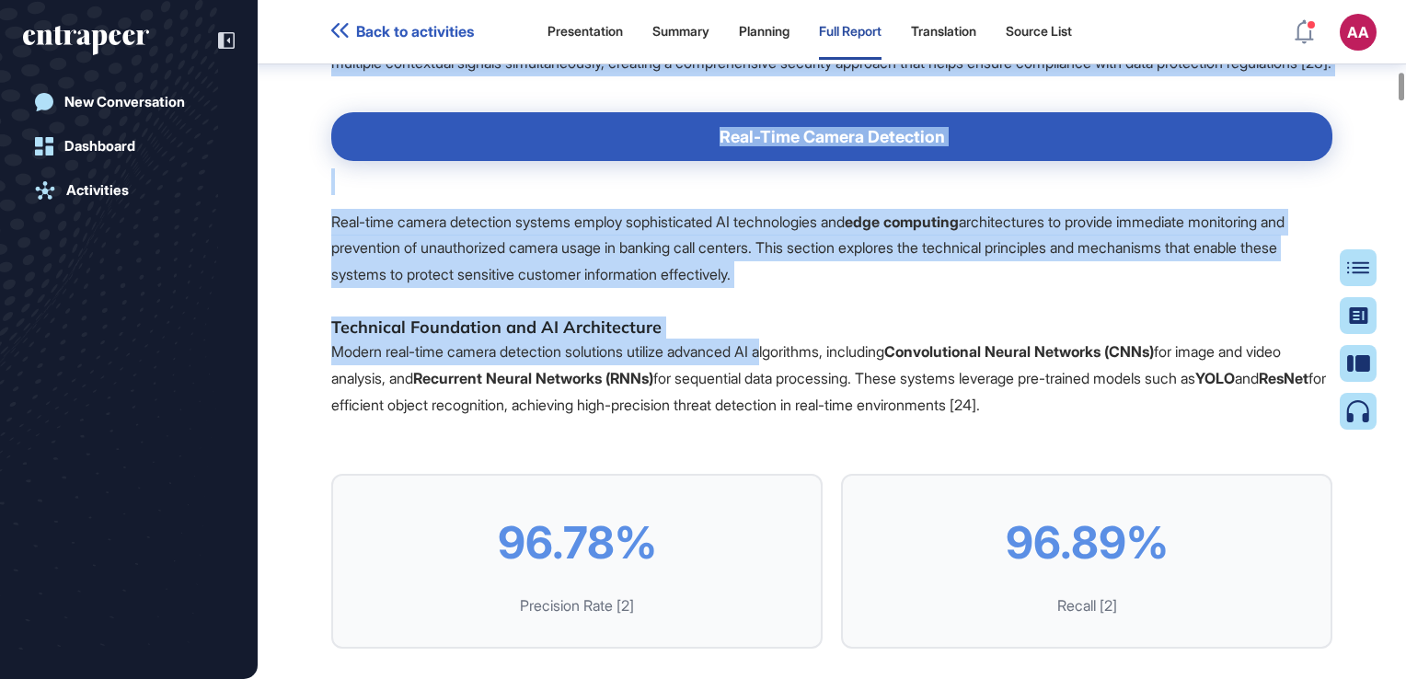
drag, startPoint x: 454, startPoint y: 604, endPoint x: 806, endPoint y: 510, distance: 364.8
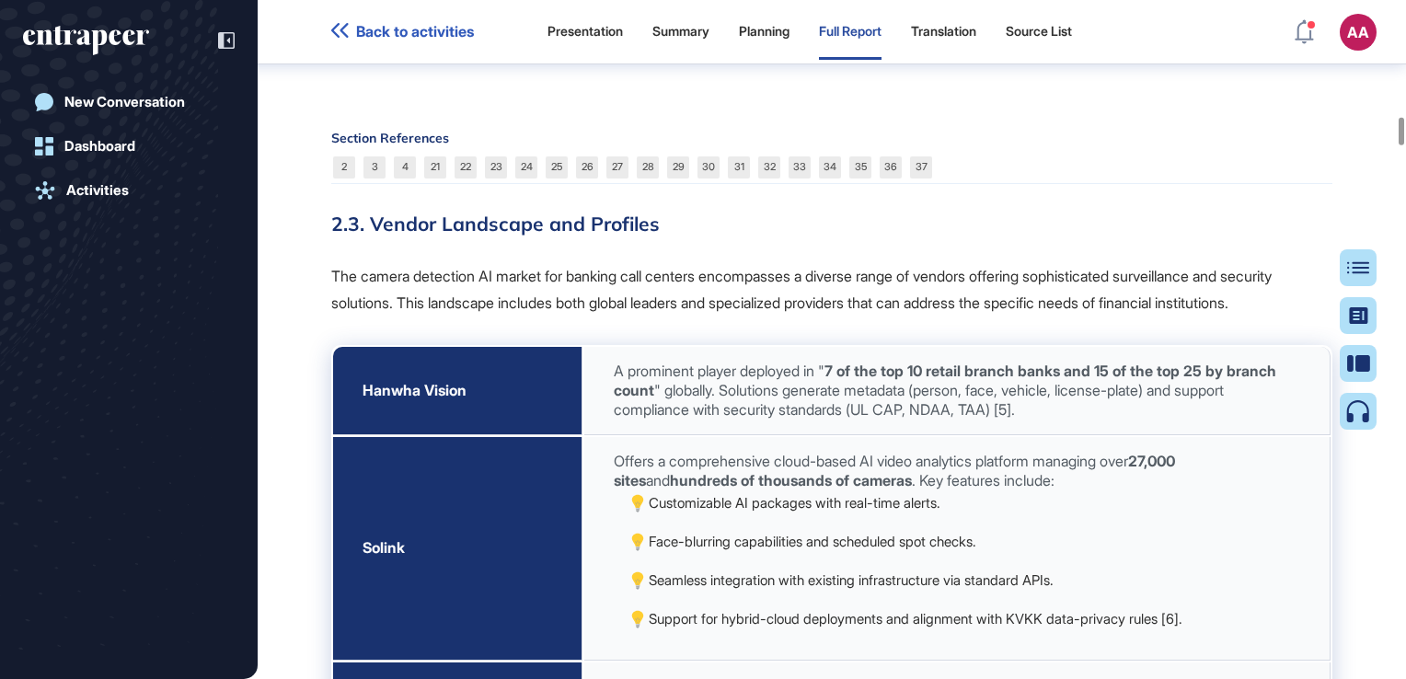
scroll to position [11227, 0]
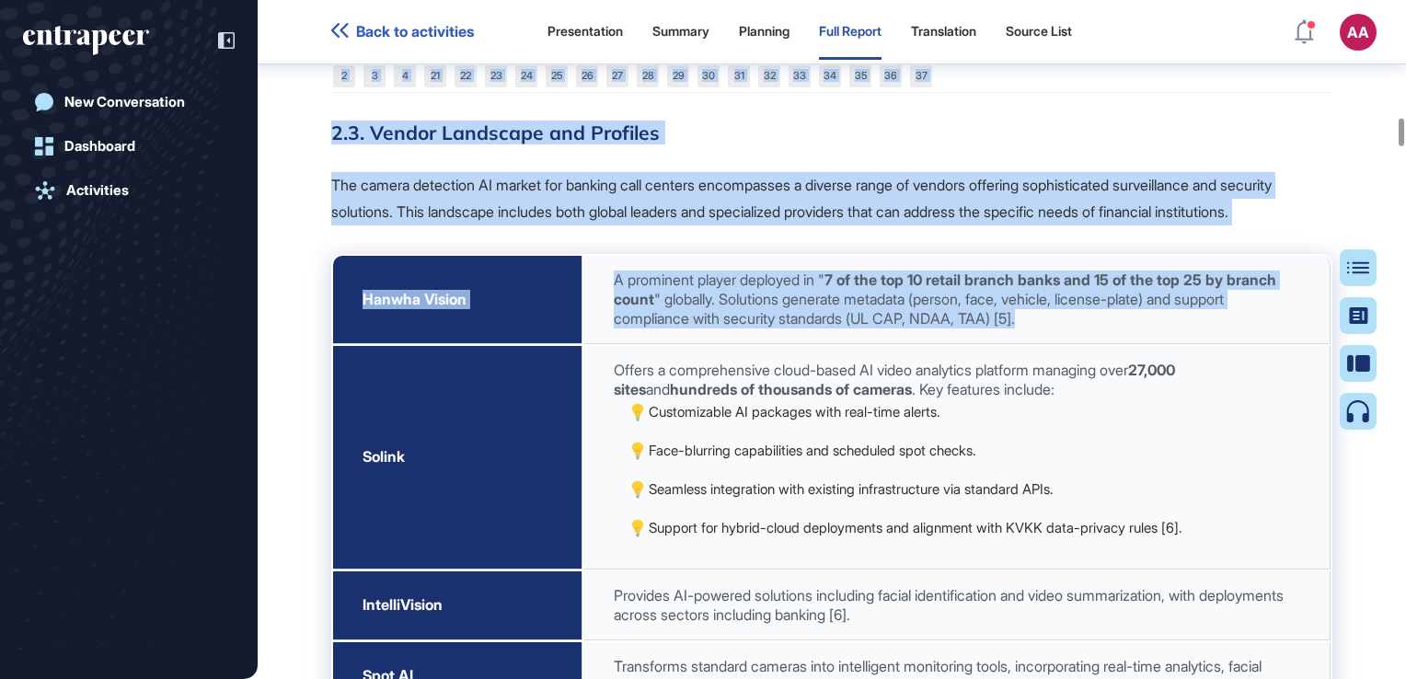
drag, startPoint x: 1100, startPoint y: 521, endPoint x: 1043, endPoint y: 524, distance: 57.1
click at [851, 328] on span "A prominent player deployed in " 7 of the top 10 retail branch banks and 15 of …" at bounding box center [945, 299] width 663 height 57
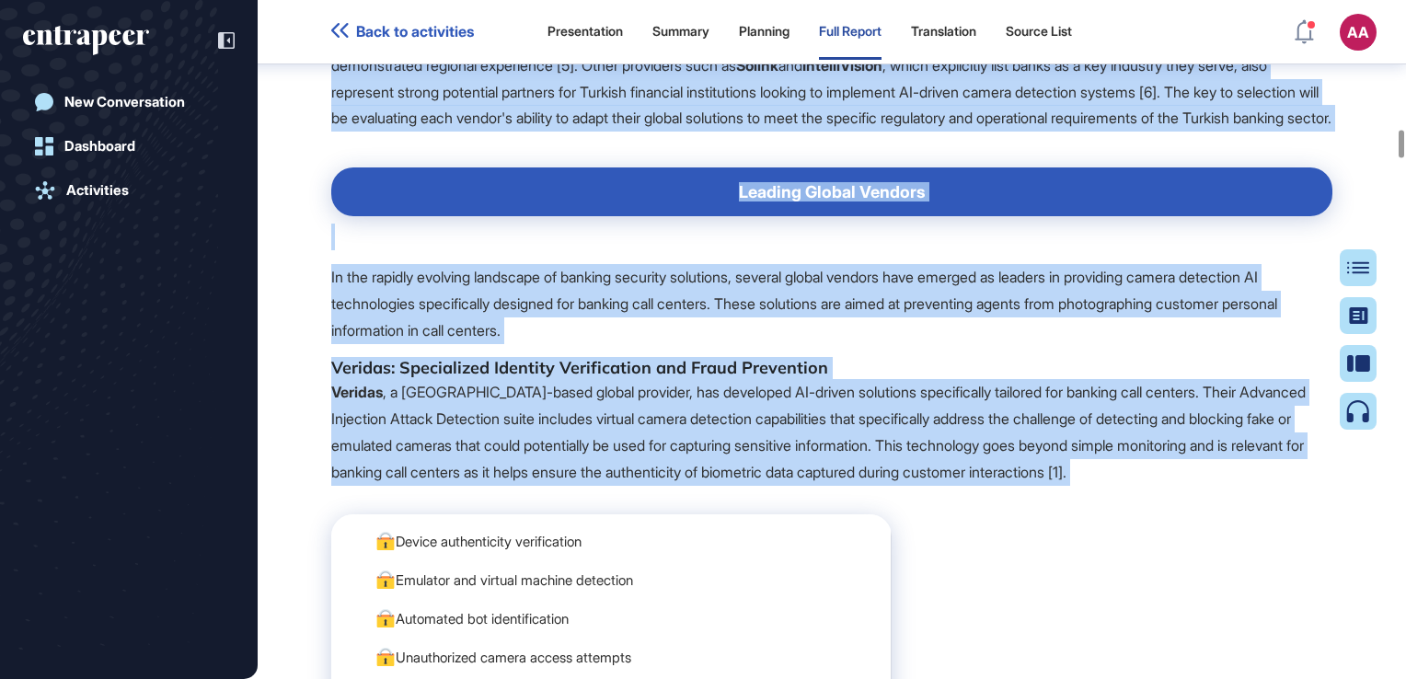
scroll to position [12393, 0]
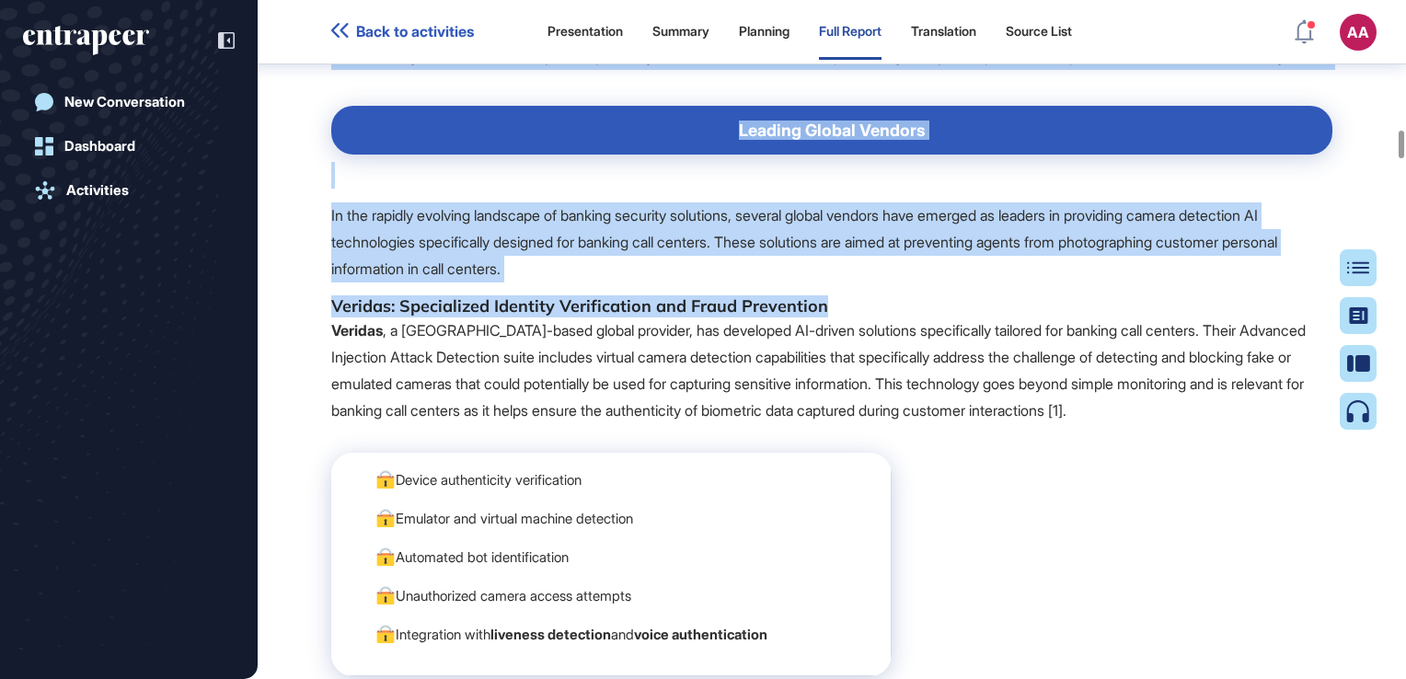
drag, startPoint x: 780, startPoint y: 481, endPoint x: 1114, endPoint y: 516, distance: 335.0
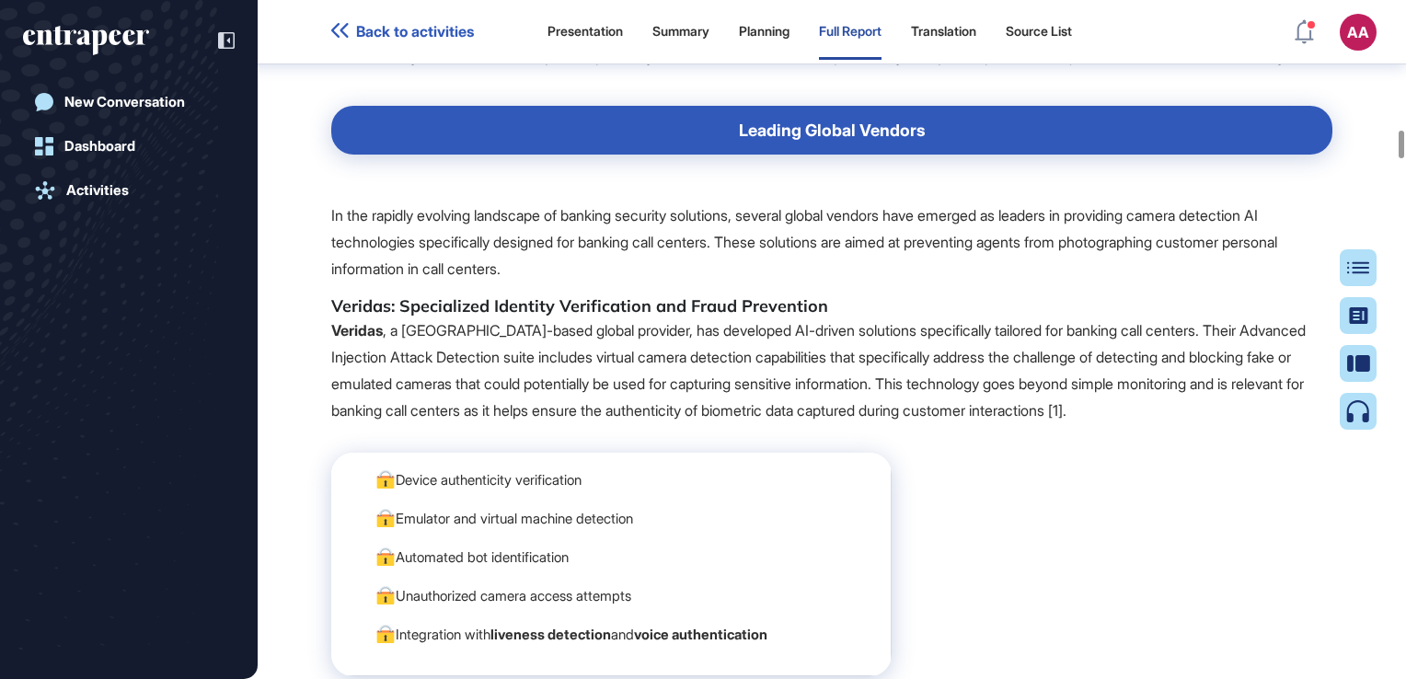
click at [931, 423] on p "Veridas , a Spain-based global provider, has developed AI-driven solutions spec…" at bounding box center [831, 371] width 1001 height 106
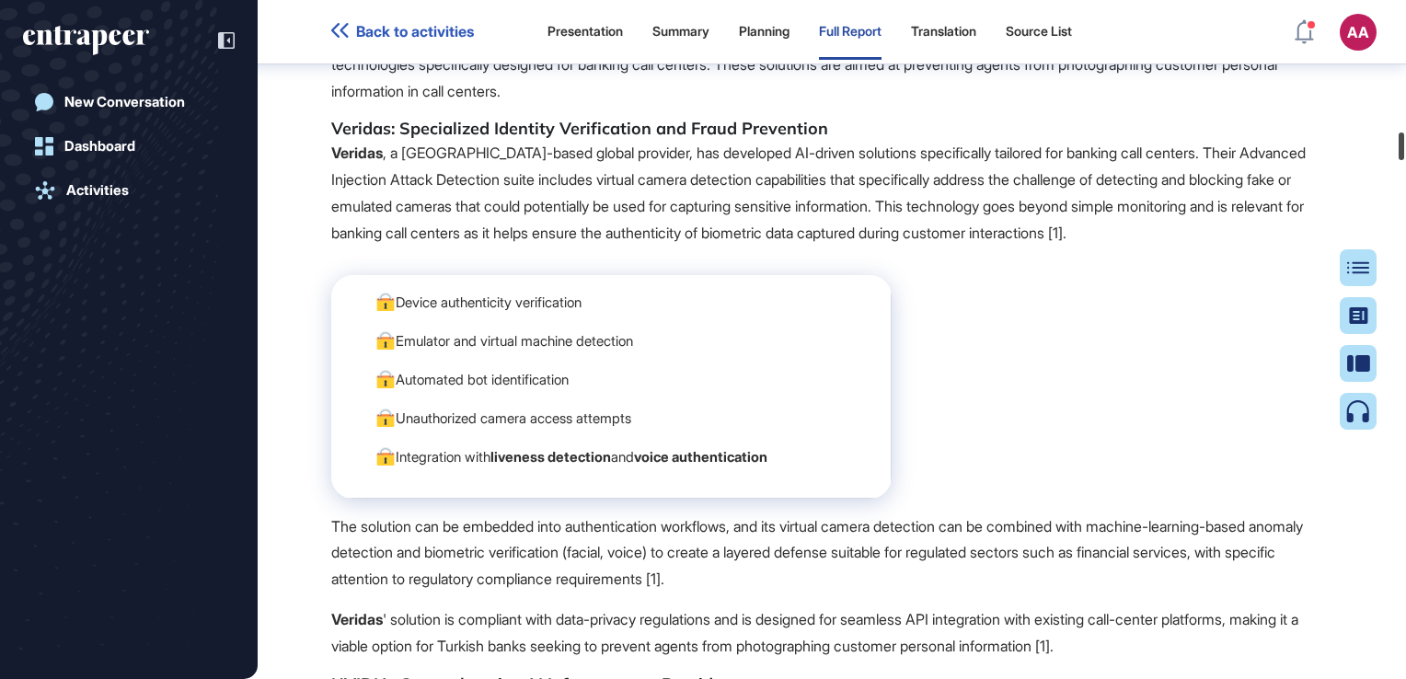
scroll to position [12836, 0]
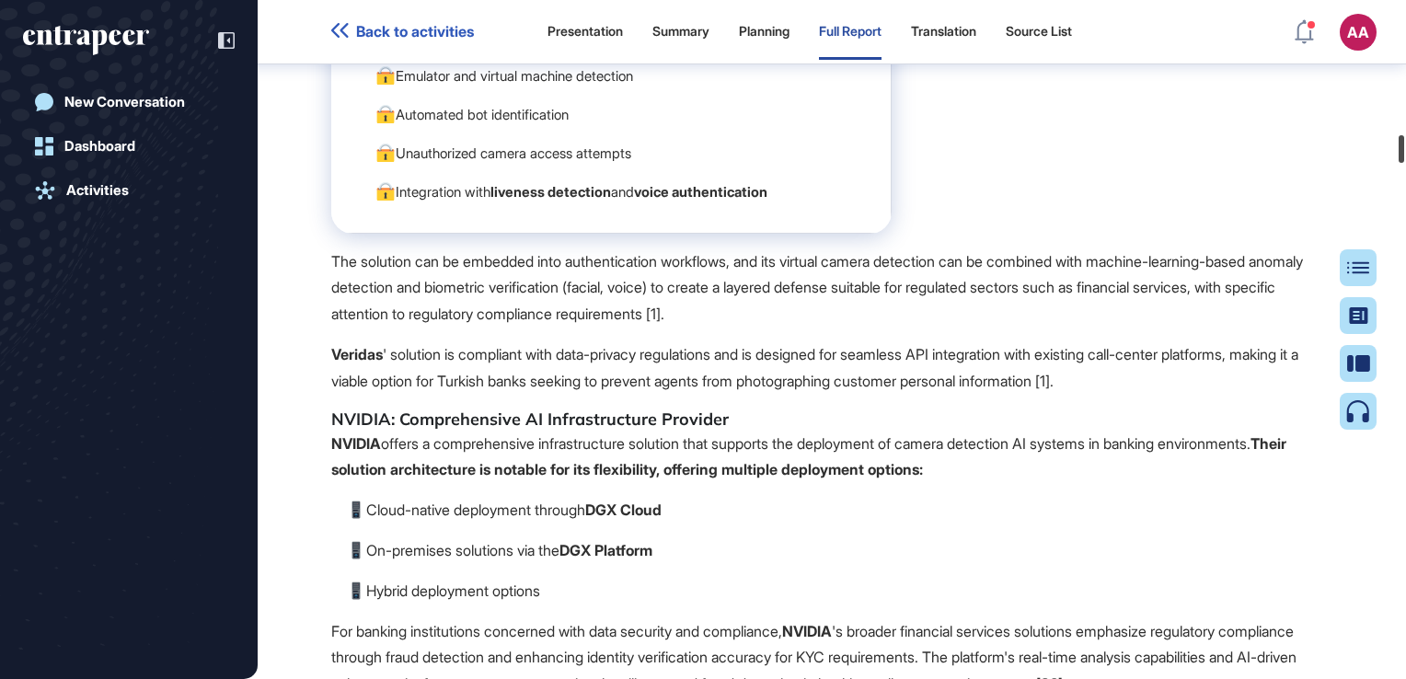
click at [1403, 153] on div at bounding box center [1402, 149] width 6 height 28
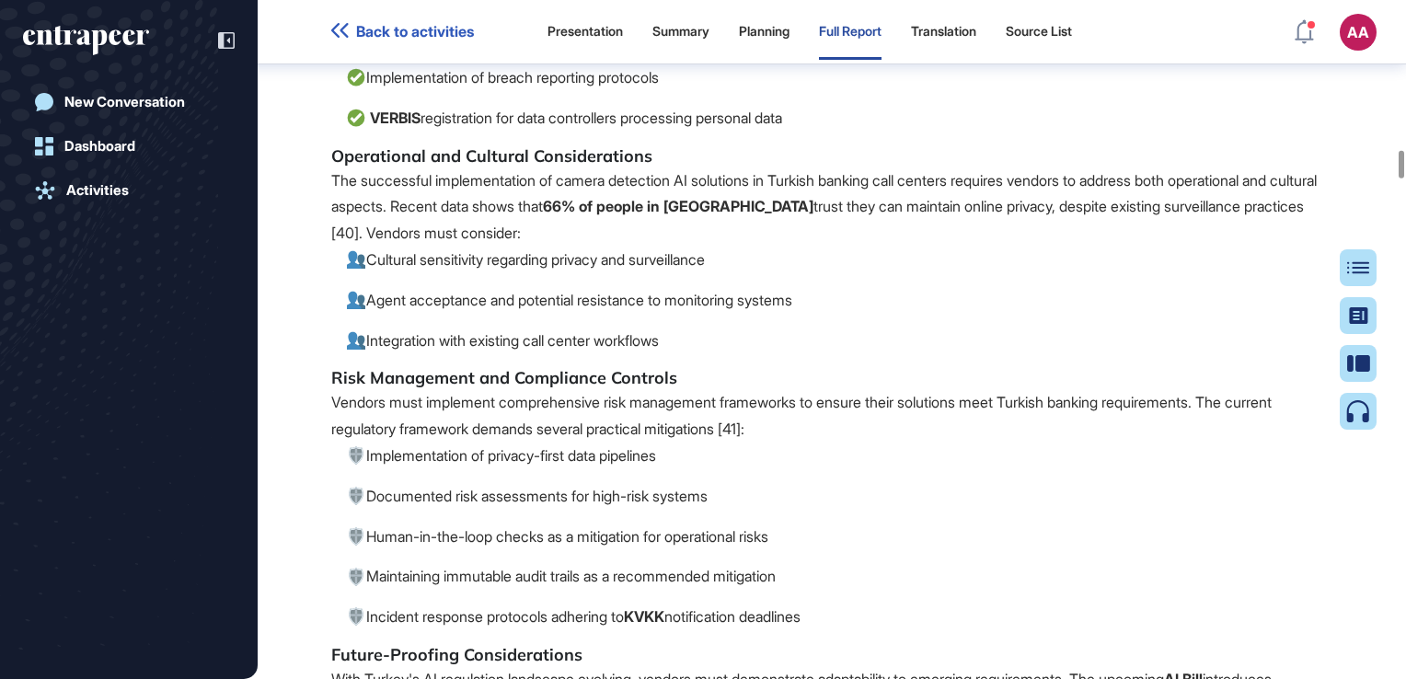
scroll to position [14442, 0]
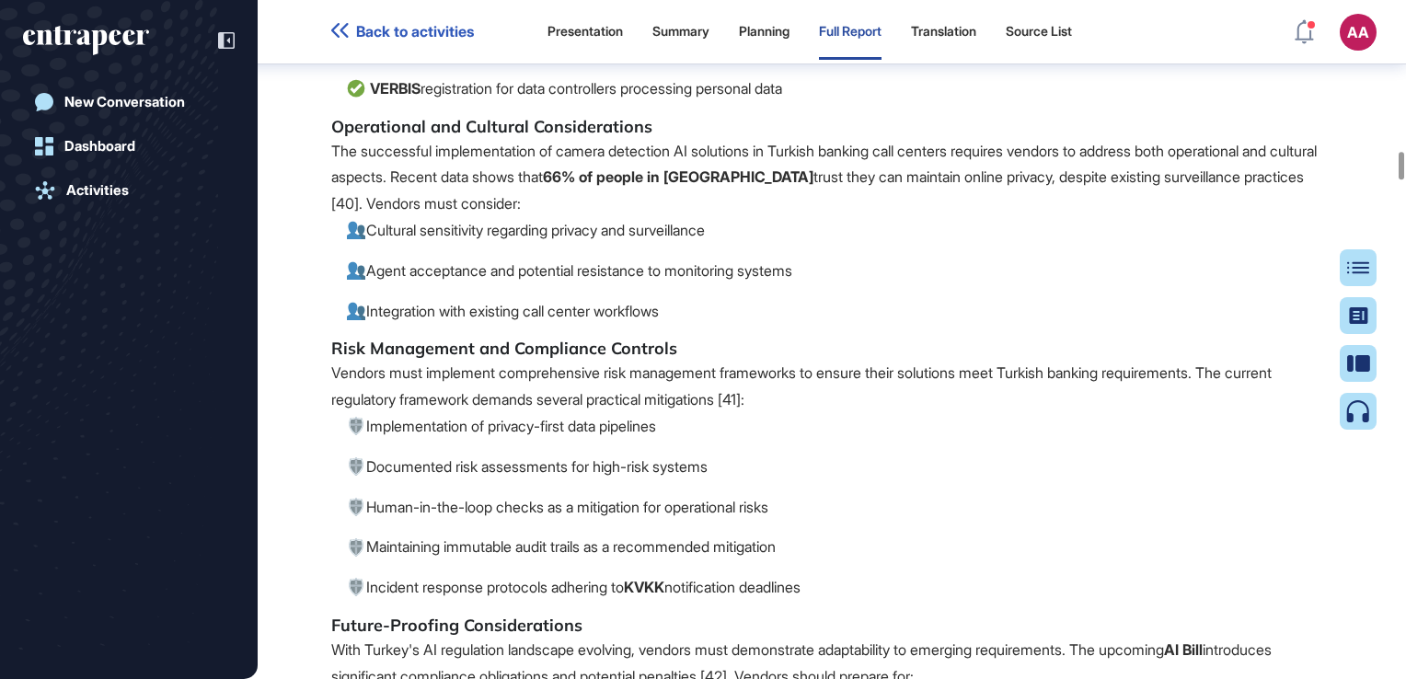
drag, startPoint x: 388, startPoint y: 582, endPoint x: 898, endPoint y: 551, distance: 510.8
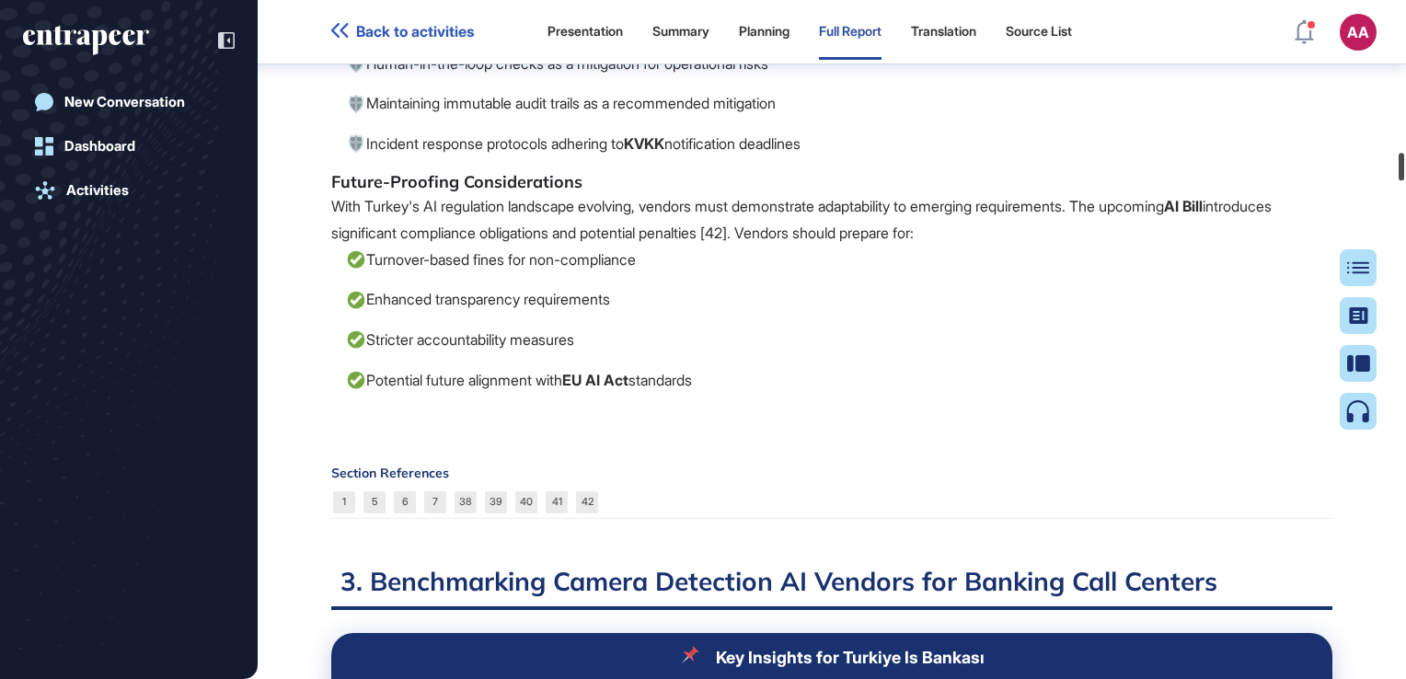
scroll to position [15416, 0]
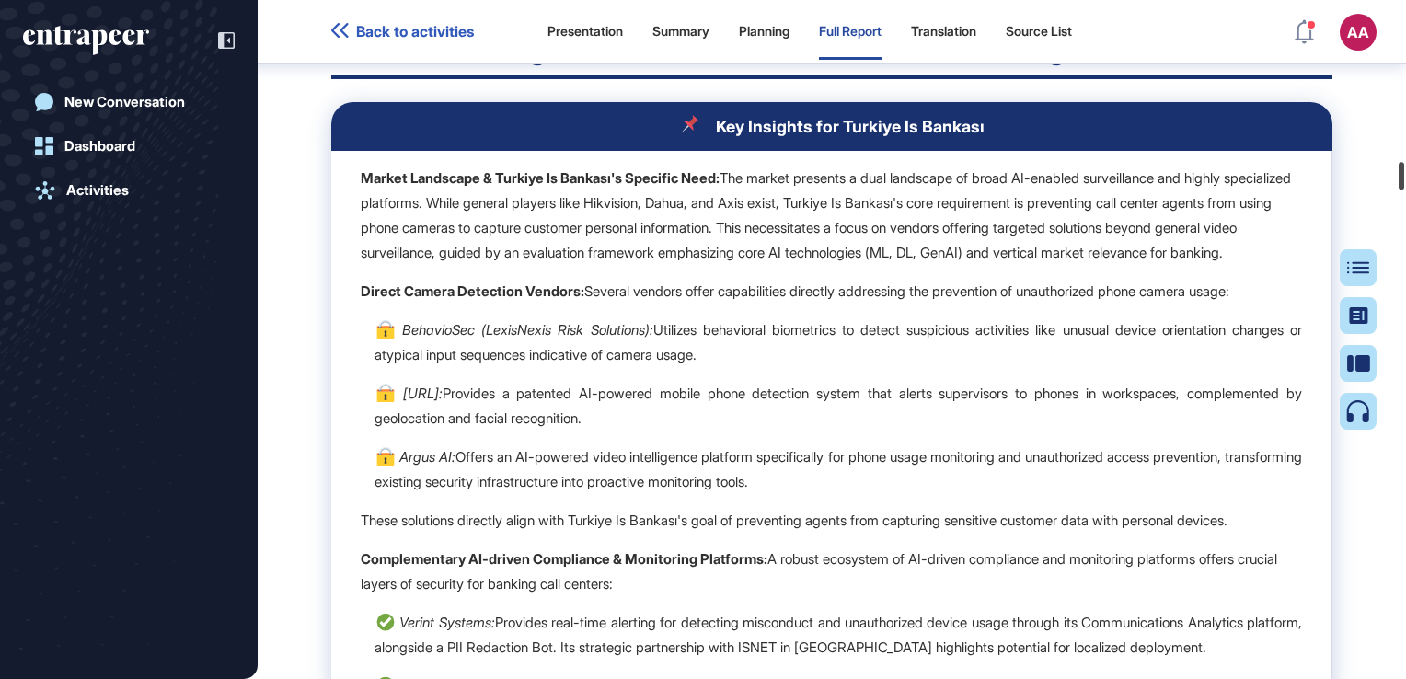
drag, startPoint x: 1403, startPoint y: 159, endPoint x: 1404, endPoint y: 169, distance: 10.3
click at [1404, 169] on div at bounding box center [1402, 176] width 6 height 28
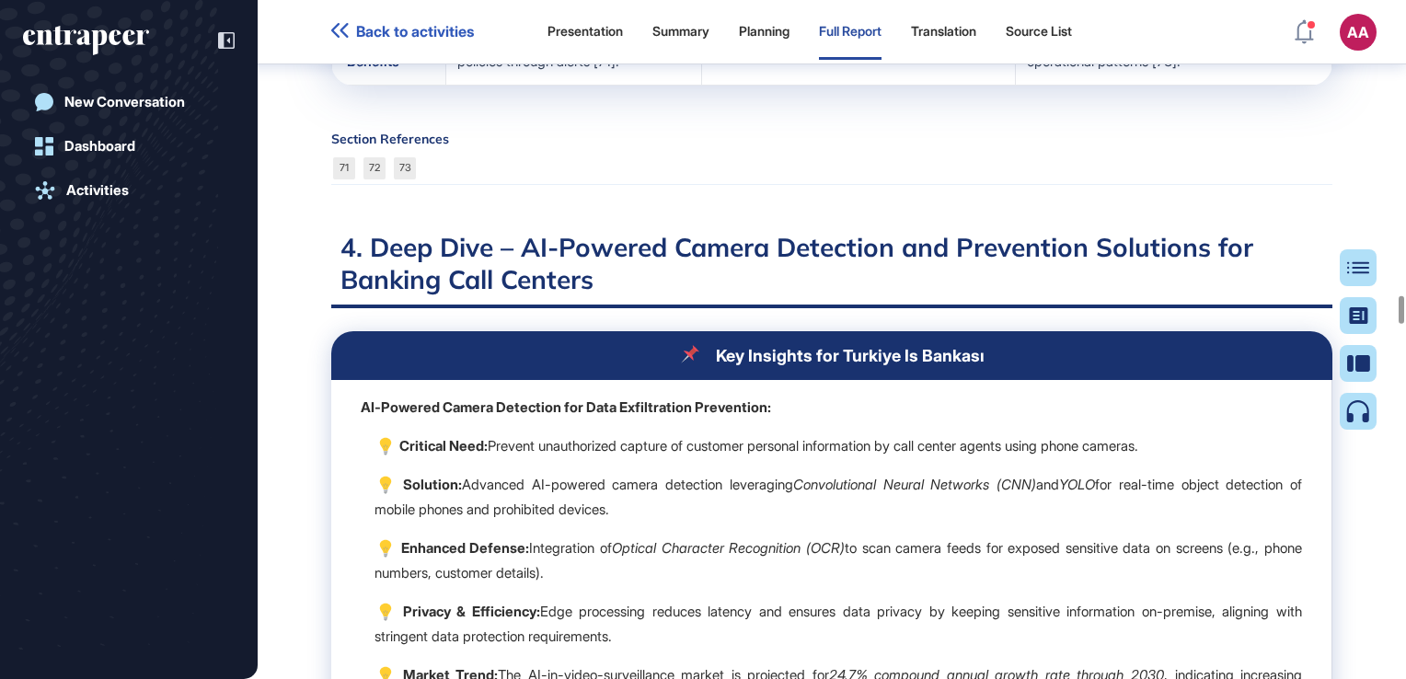
scroll to position [28288, 0]
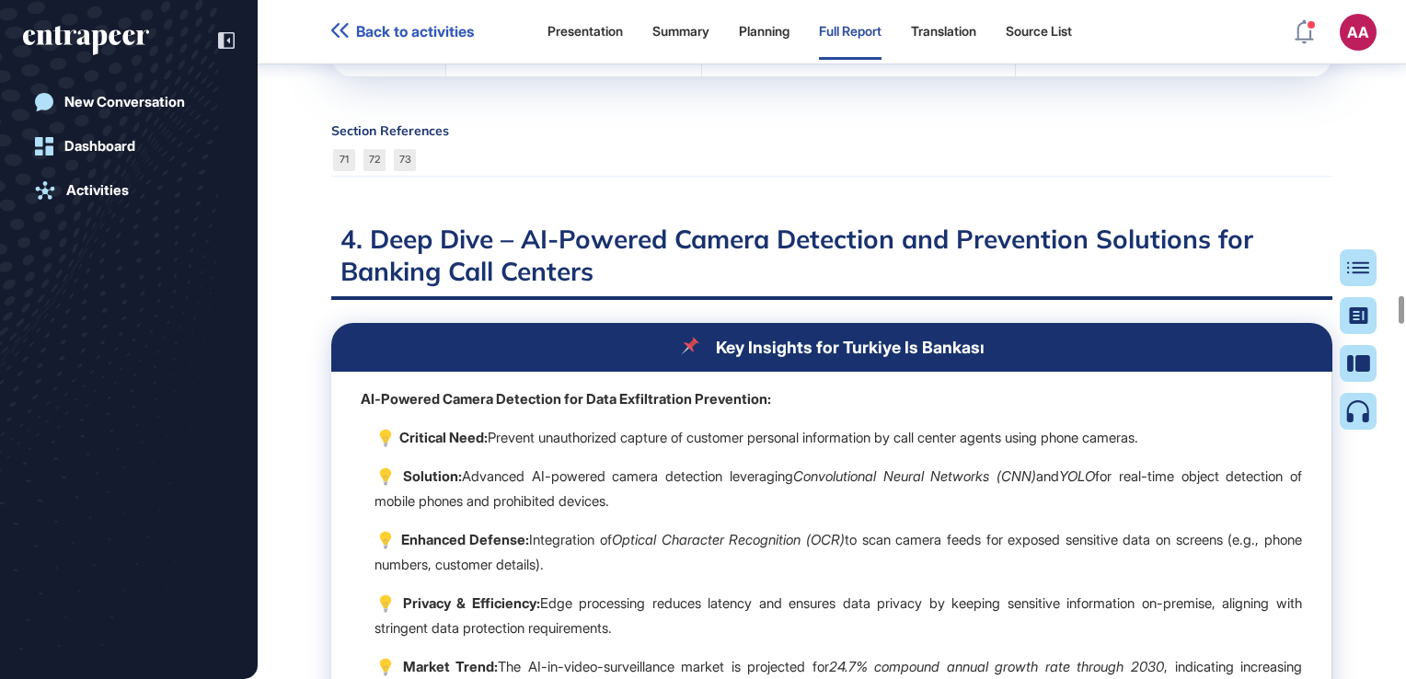
drag, startPoint x: 430, startPoint y: 414, endPoint x: 773, endPoint y: 514, distance: 357.6
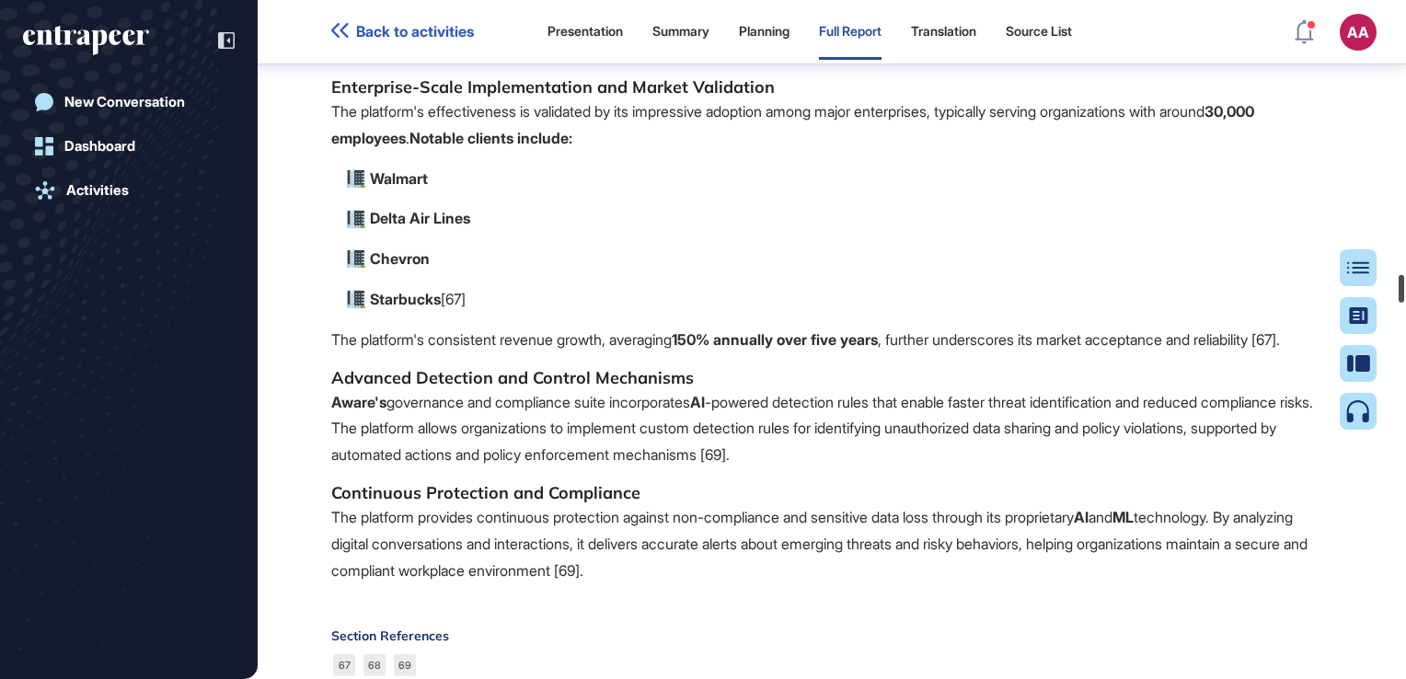
click at [1399, 288] on div at bounding box center [1402, 289] width 6 height 28
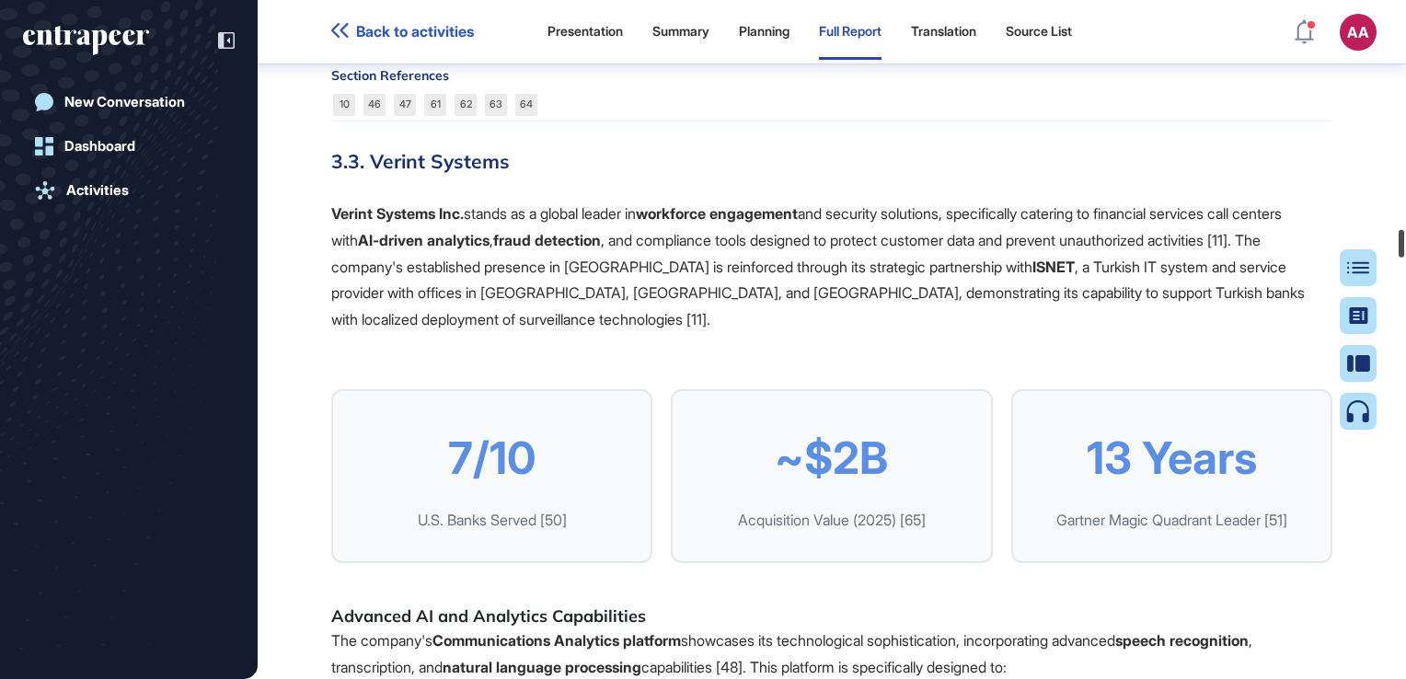
scroll to position [21473, 0]
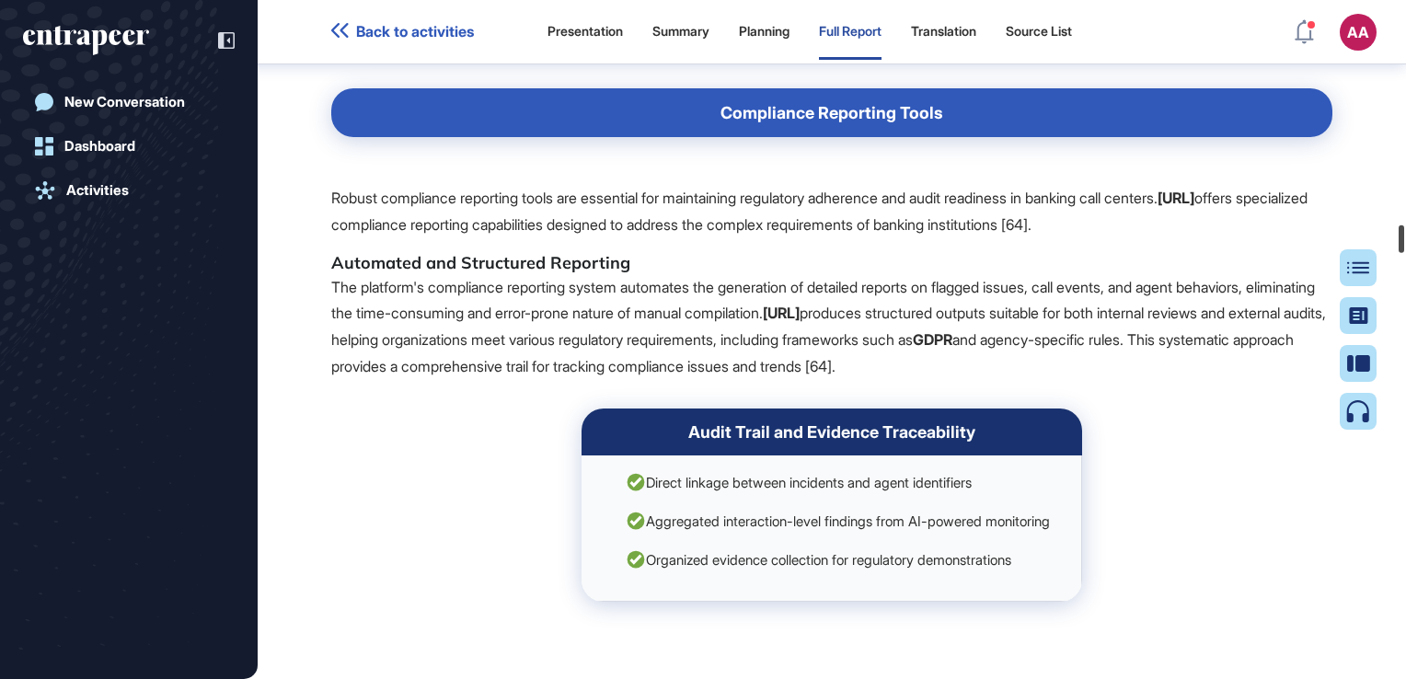
drag, startPoint x: 1399, startPoint y: 284, endPoint x: 1393, endPoint y: 237, distance: 47.3
click at [1399, 237] on div at bounding box center [1402, 239] width 6 height 28
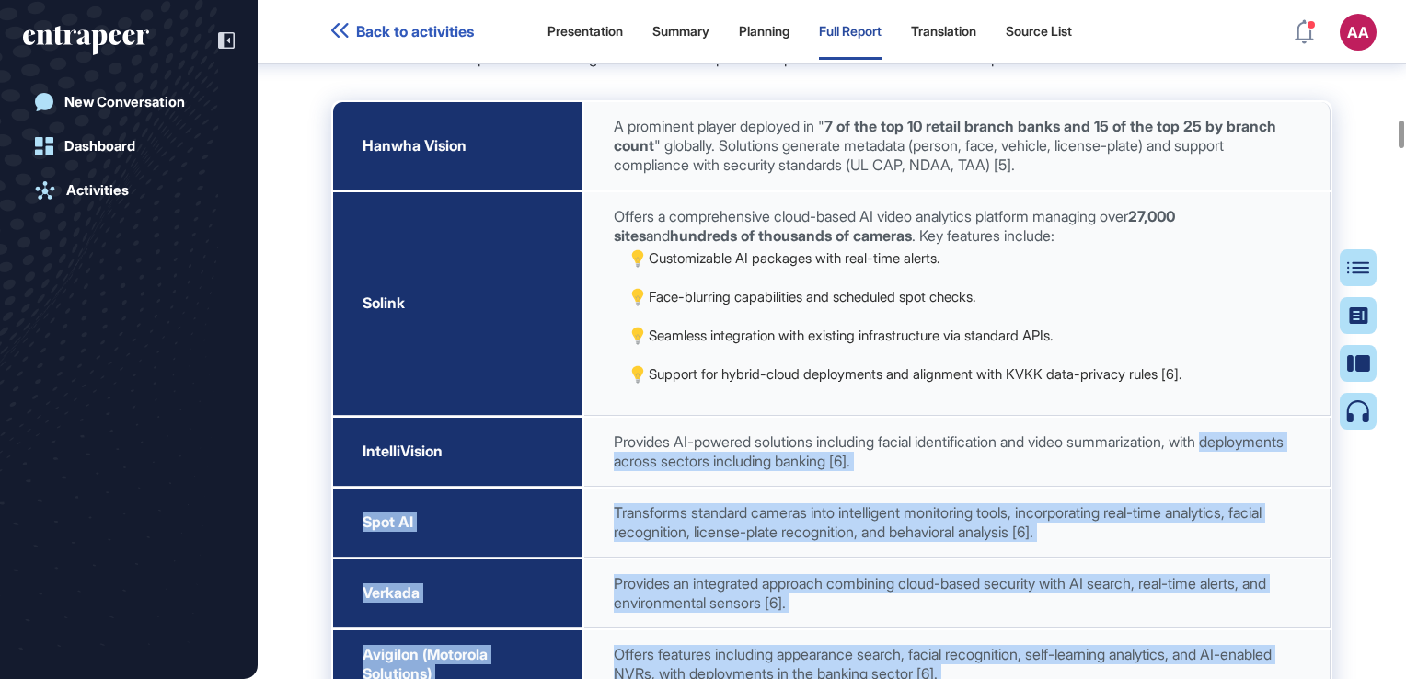
scroll to position [11468, 0]
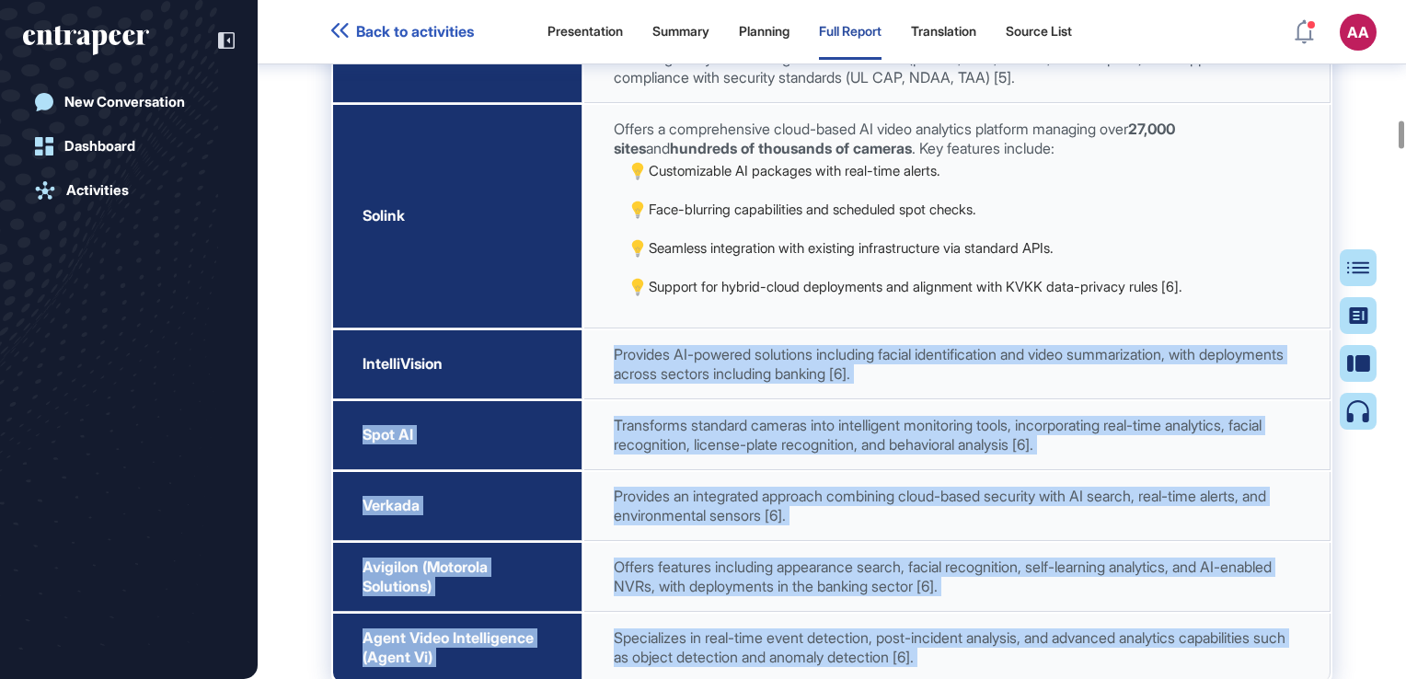
drag, startPoint x: 604, startPoint y: 341, endPoint x: 550, endPoint y: 550, distance: 216.5
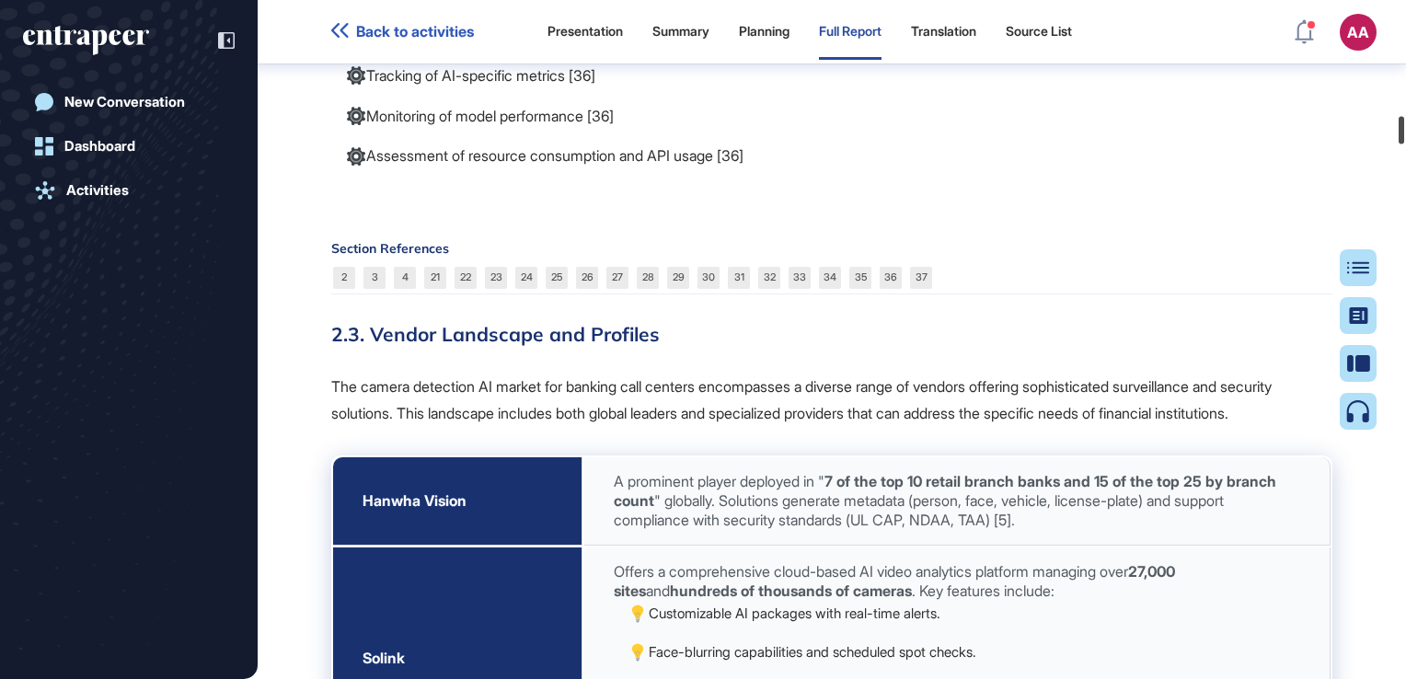
drag, startPoint x: 1403, startPoint y: 131, endPoint x: 1391, endPoint y: 119, distance: 17.6
click at [1404, 121] on div at bounding box center [1402, 131] width 6 height 28
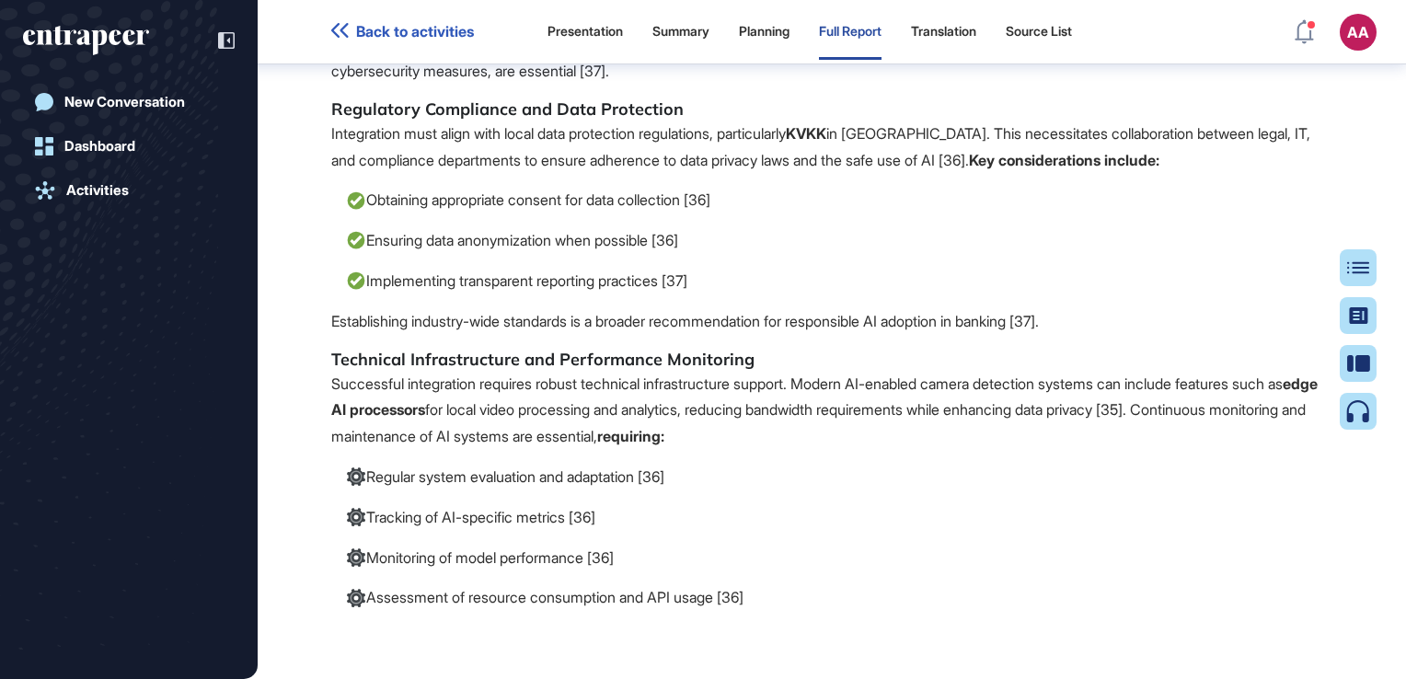
click at [373, 85] on p "Centralized management capabilities are crucial for successful integration, all…" at bounding box center [831, 18] width 1001 height 133
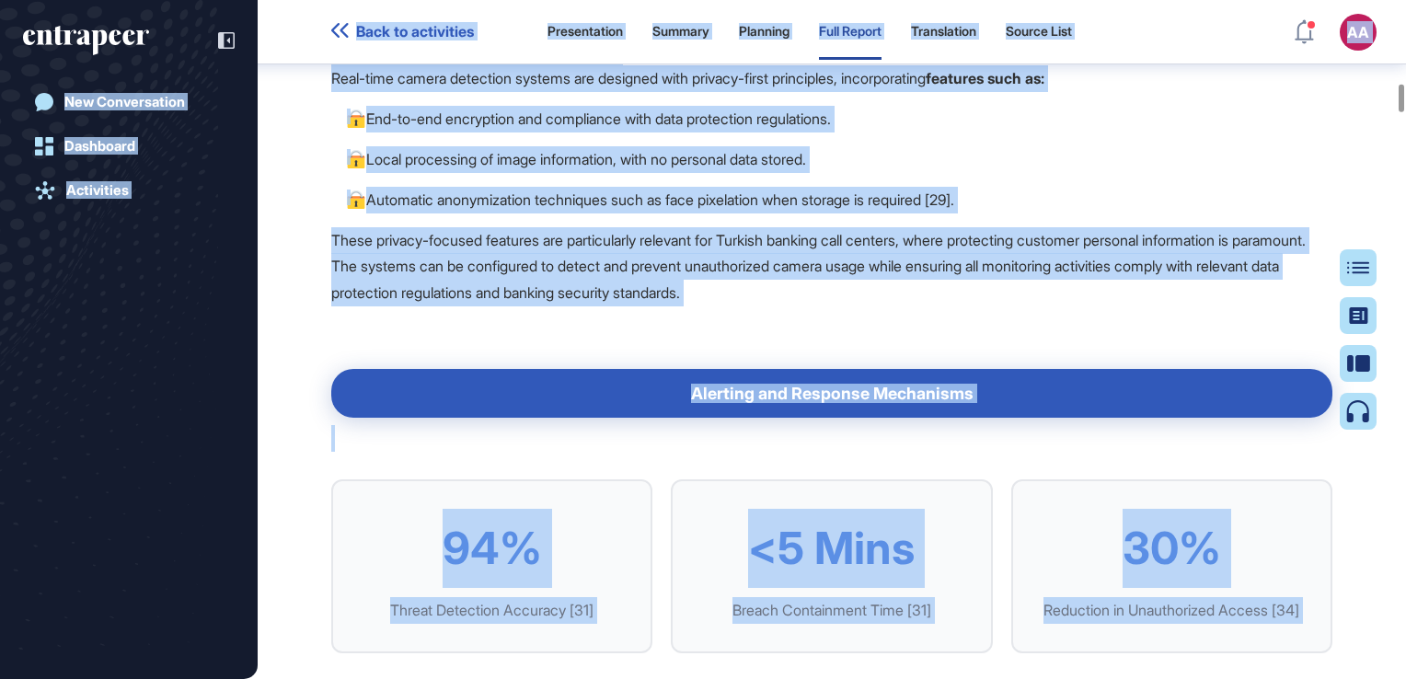
scroll to position [7896, 0]
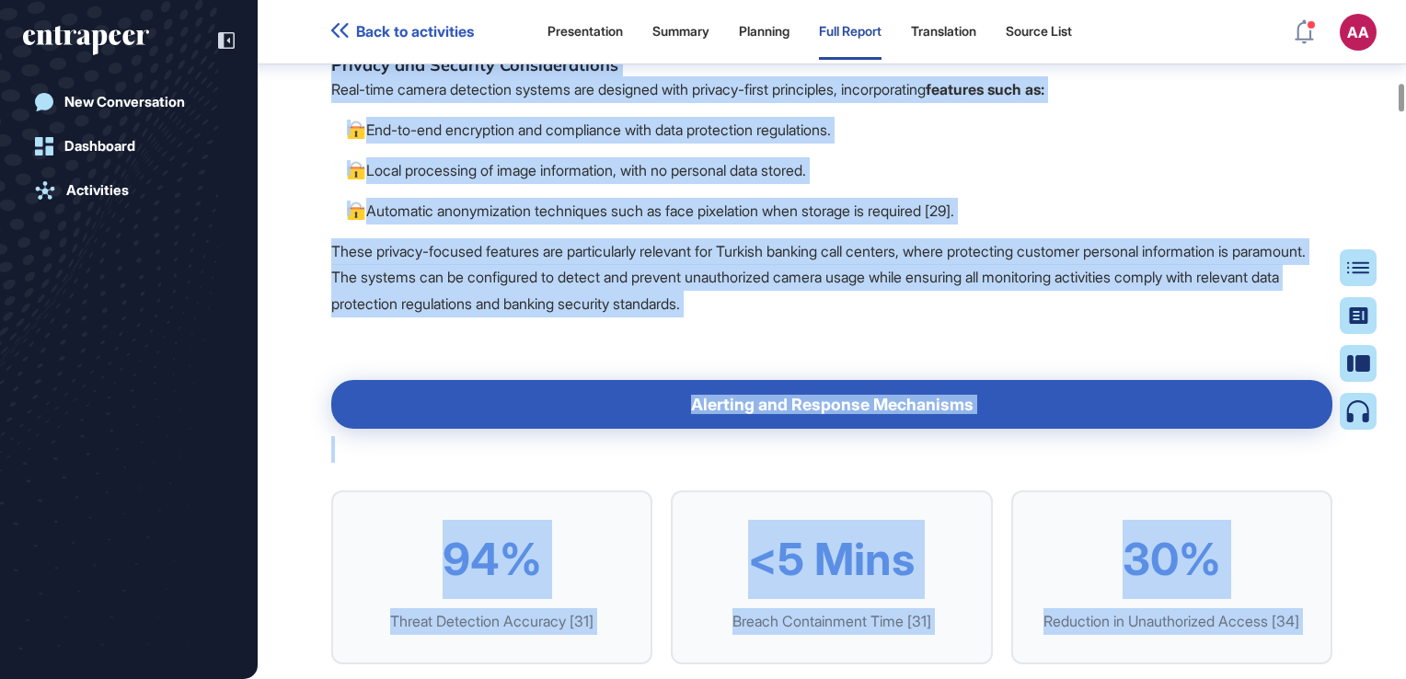
drag, startPoint x: 772, startPoint y: 153, endPoint x: 334, endPoint y: 193, distance: 439.9
click at [837, 144] on p "End-to-end encryption and compliance with data protection regulations." at bounding box center [838, 130] width 987 height 27
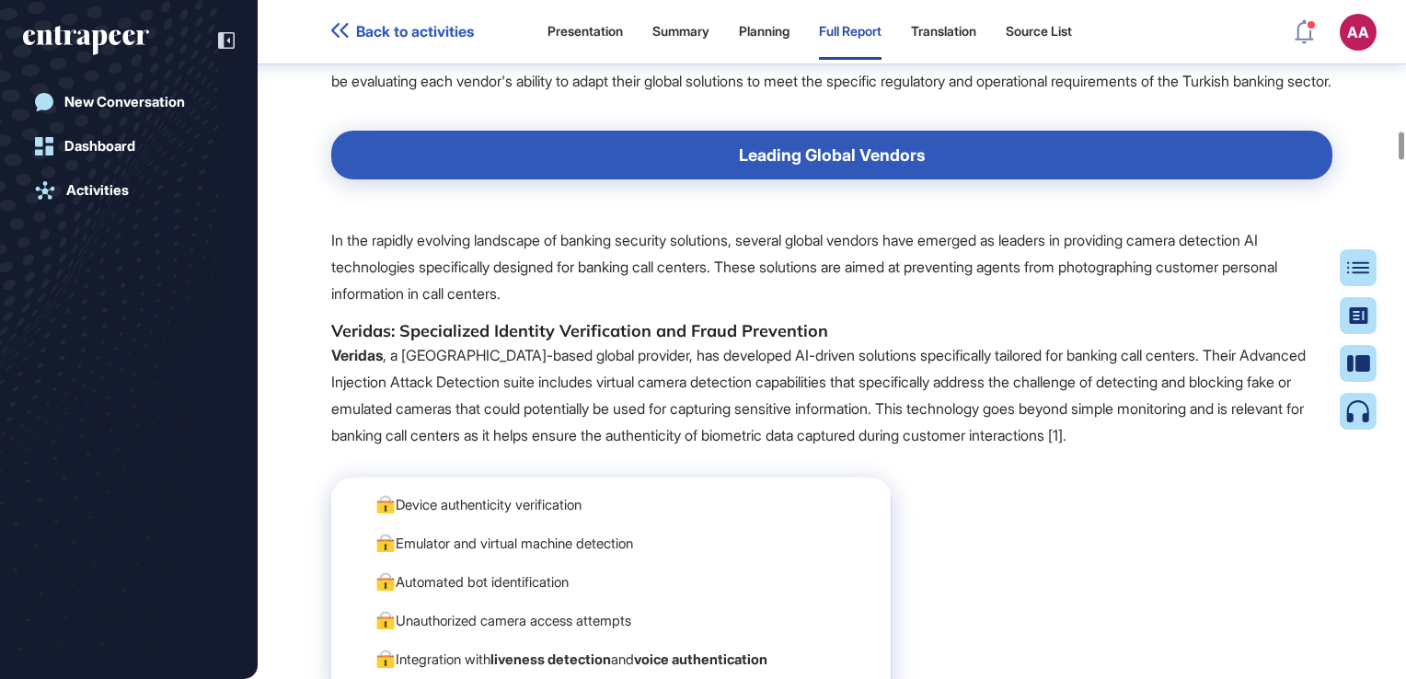
scroll to position [12531, 0]
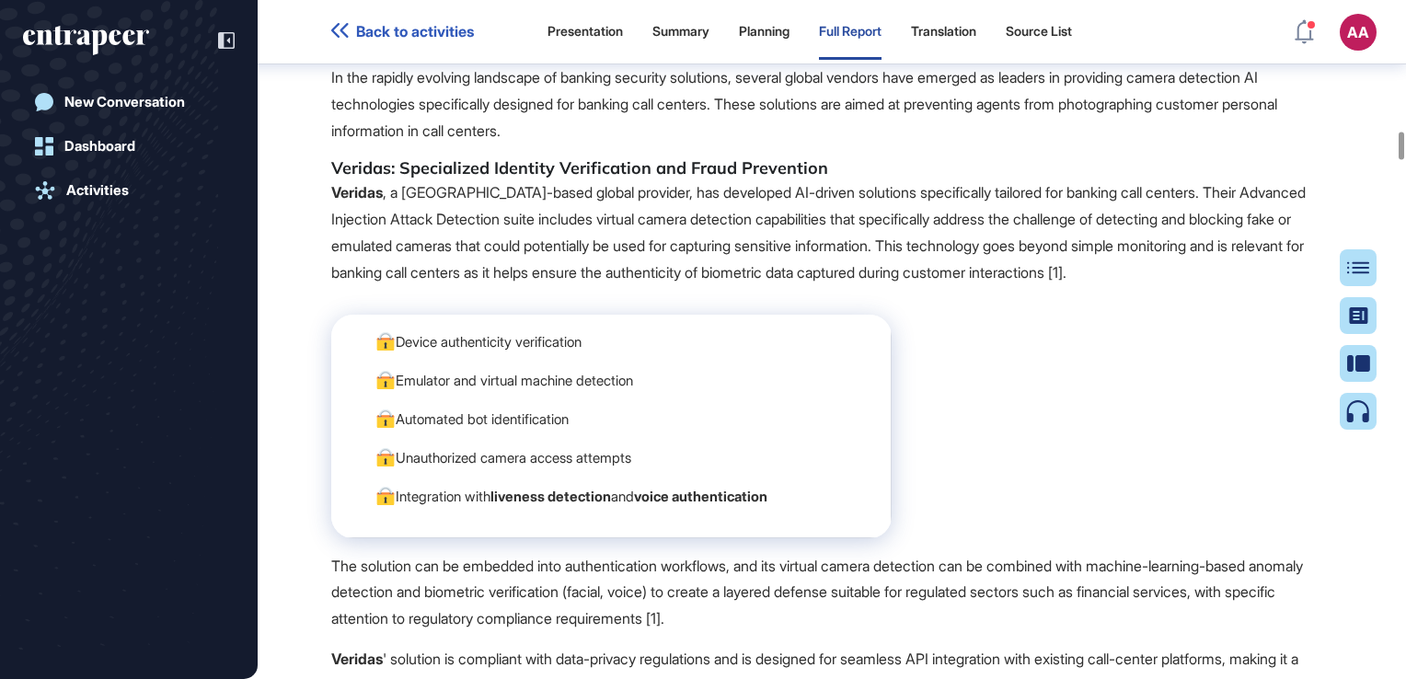
drag, startPoint x: 880, startPoint y: 280, endPoint x: 1187, endPoint y: 530, distance: 396.4
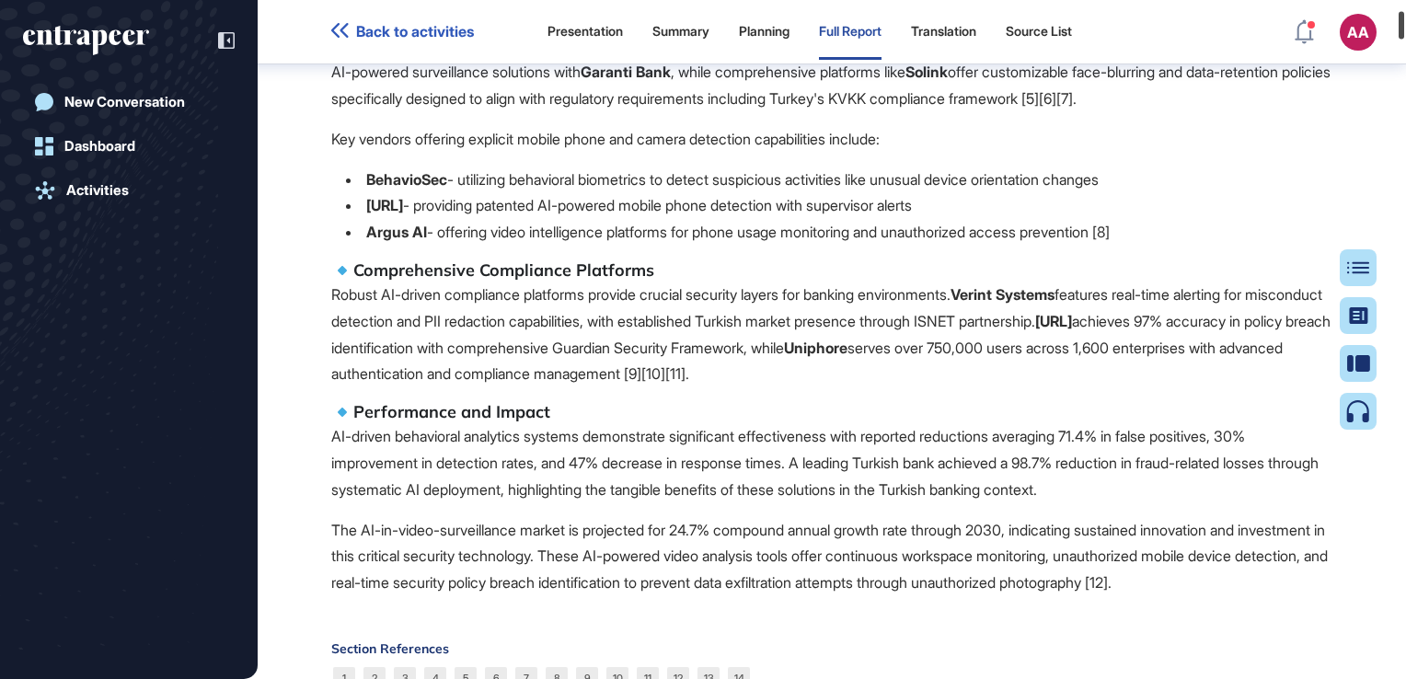
scroll to position [0, 0]
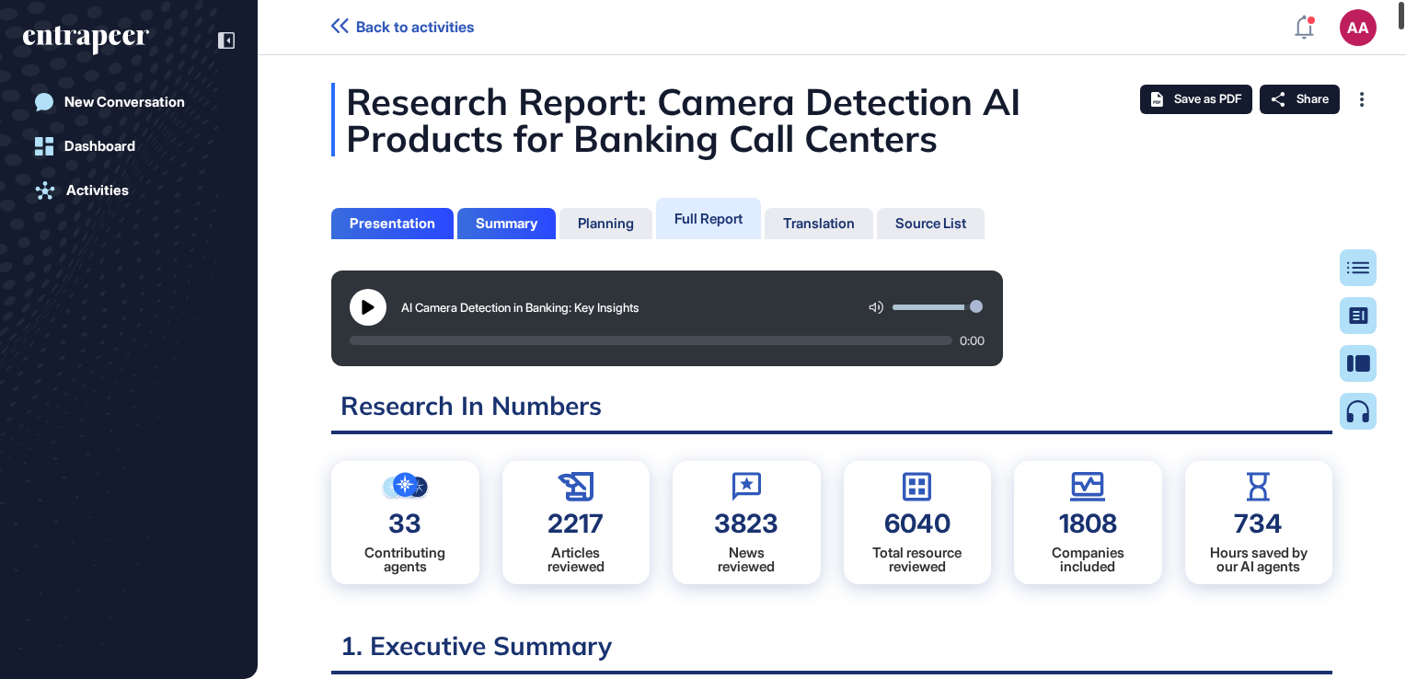
drag, startPoint x: 1400, startPoint y: 149, endPoint x: 1401, endPoint y: -1, distance: 150.0
click at [1401, 0] on div "Back to activities AA Dashboard Profile My Content Request More Data New Conver…" at bounding box center [703, 339] width 1406 height 679
click at [1178, 98] on span "Save as PDF" at bounding box center [1207, 99] width 67 height 15
click at [1360, 101] on icon at bounding box center [1362, 99] width 5 height 15
click at [1215, 104] on span "Save as PDF" at bounding box center [1207, 99] width 67 height 15
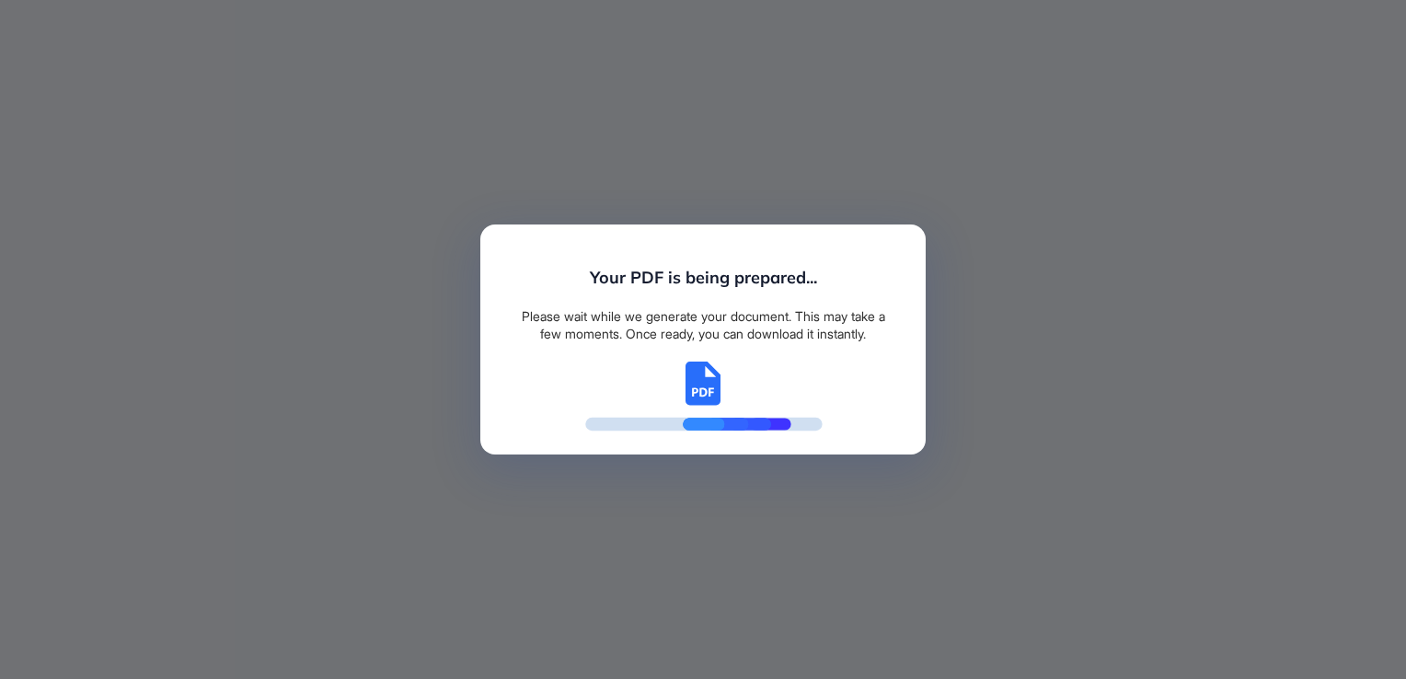
scroll to position [587, 5]
